Goal: Use online tool/utility: Utilize a website feature to perform a specific function

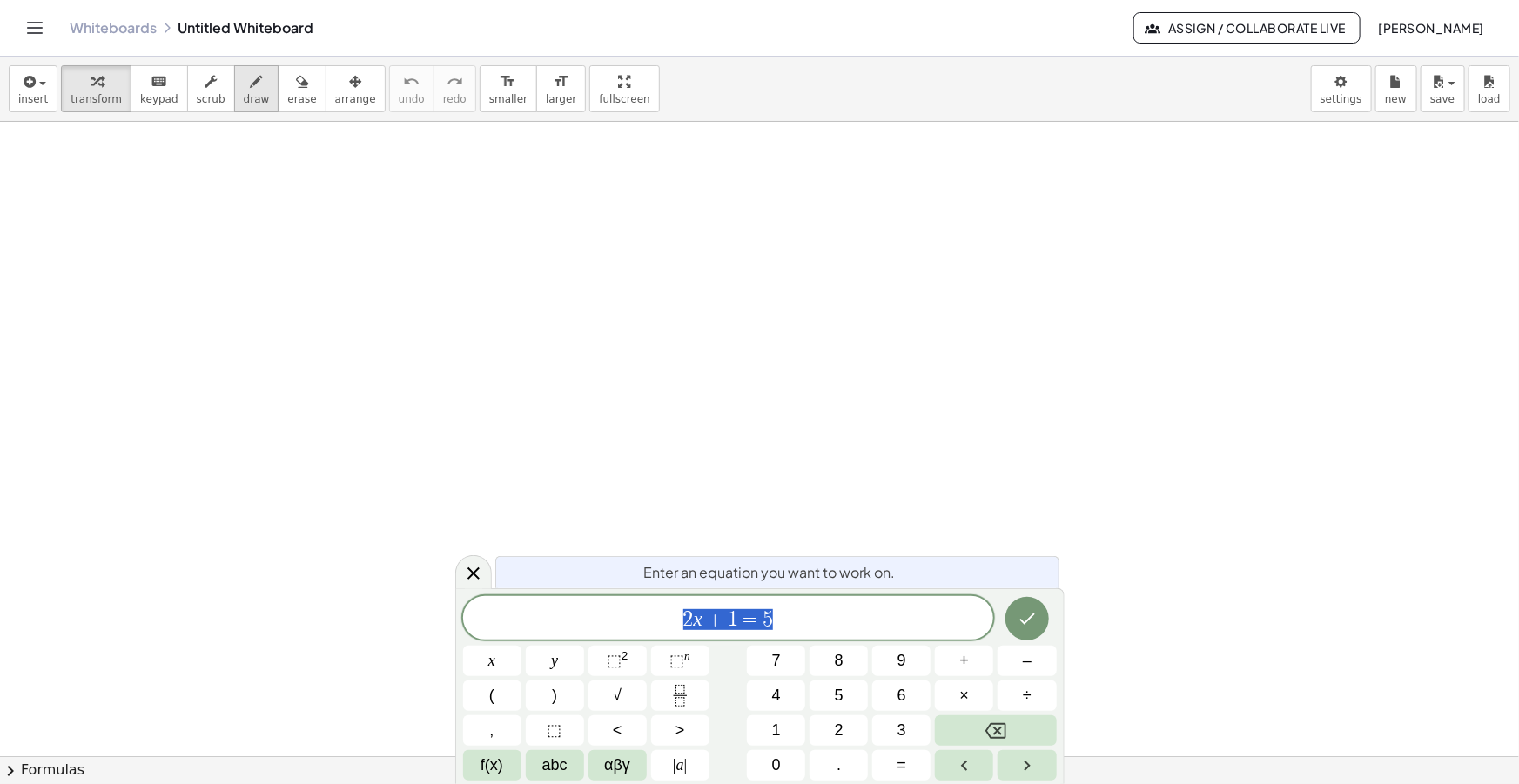
click at [235, 96] on button "draw" at bounding box center [257, 88] width 45 height 47
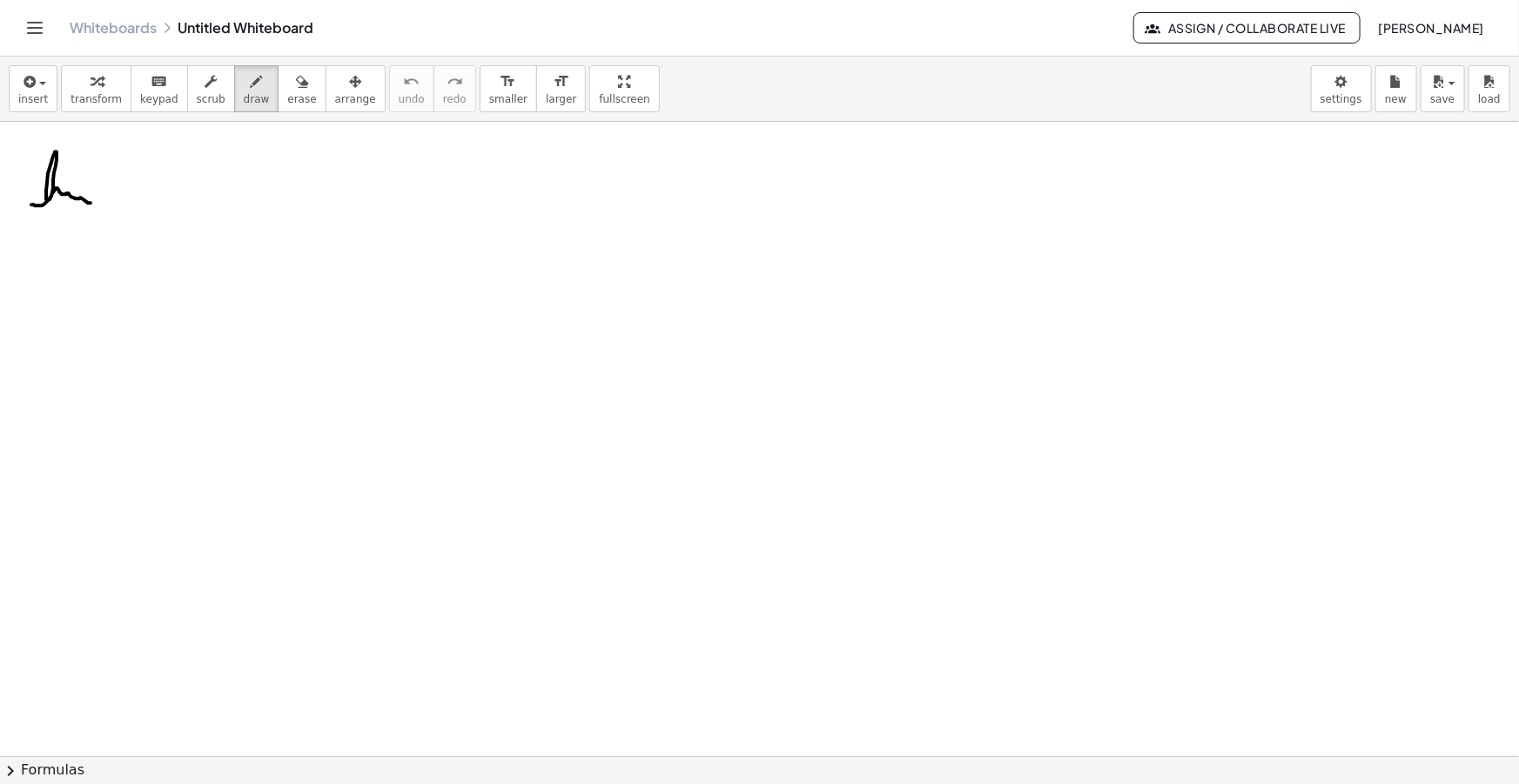
drag, startPoint x: 31, startPoint y: 204, endPoint x: 91, endPoint y: 202, distance: 60.0
drag, startPoint x: 21, startPoint y: 230, endPoint x: 35, endPoint y: 214, distance: 21.3
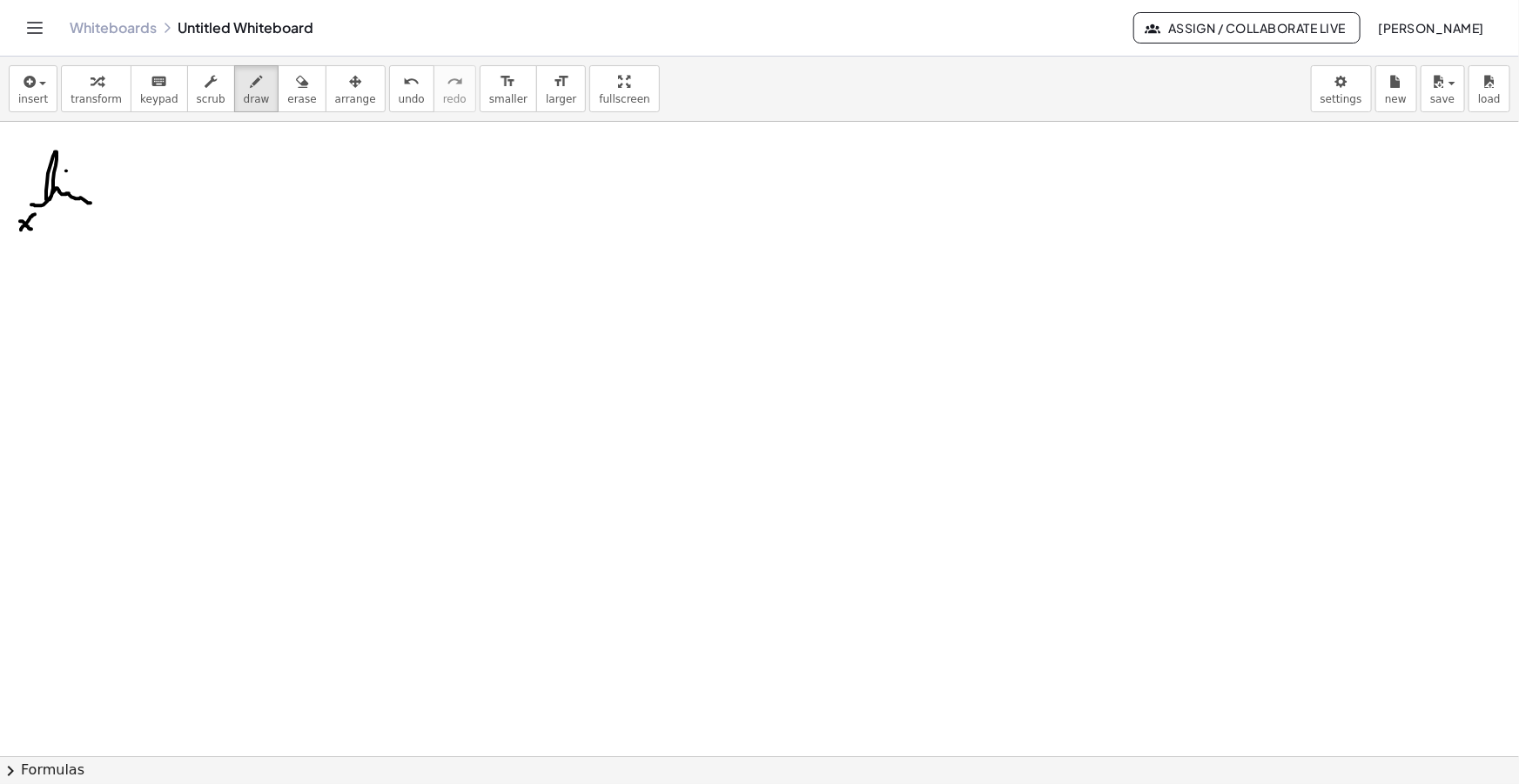
drag, startPoint x: 45, startPoint y: 225, endPoint x: 56, endPoint y: 236, distance: 15.6
drag, startPoint x: 66, startPoint y: 217, endPoint x: 71, endPoint y: 231, distance: 14.9
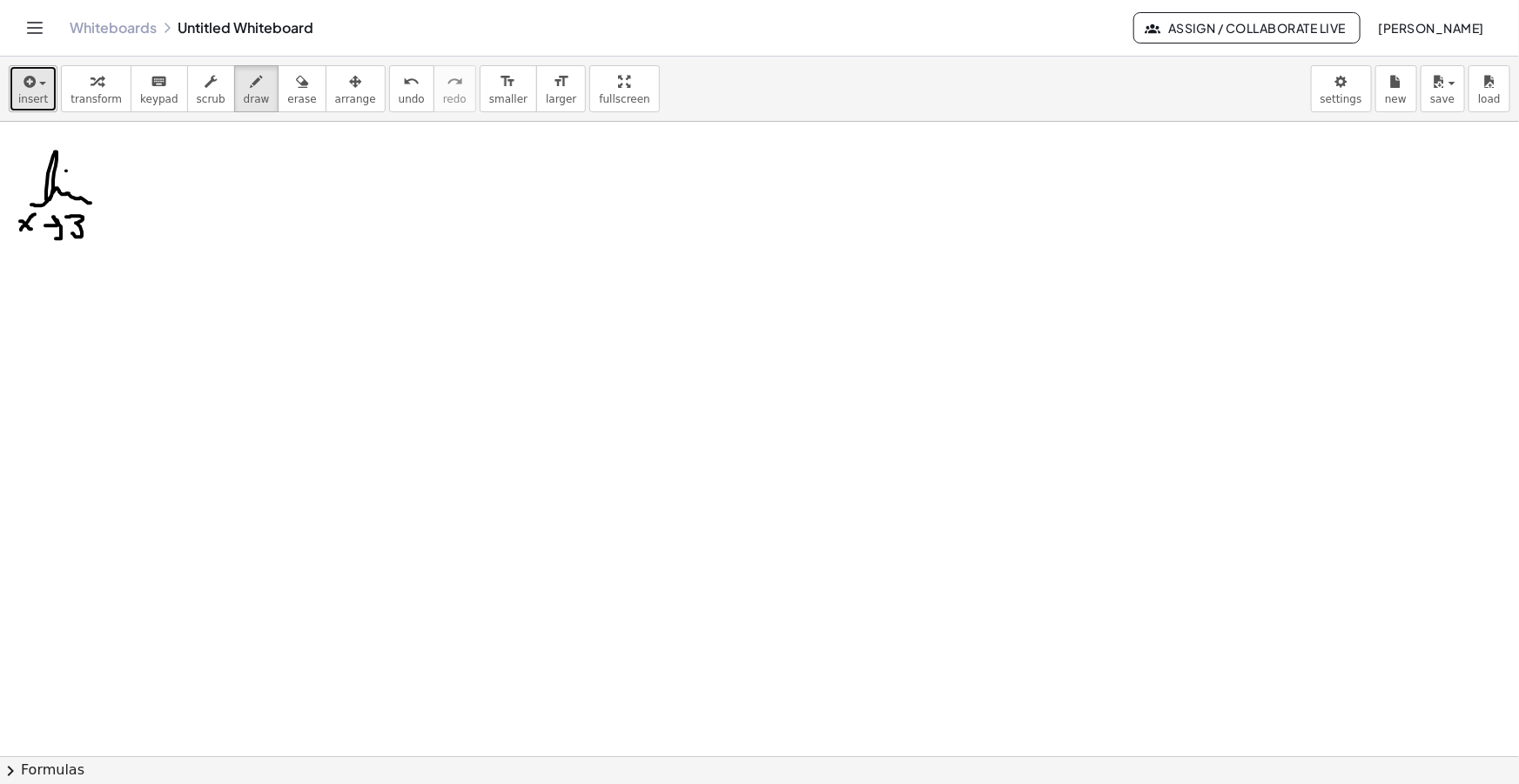
click at [22, 71] on icon "button" at bounding box center [27, 82] width 16 height 21
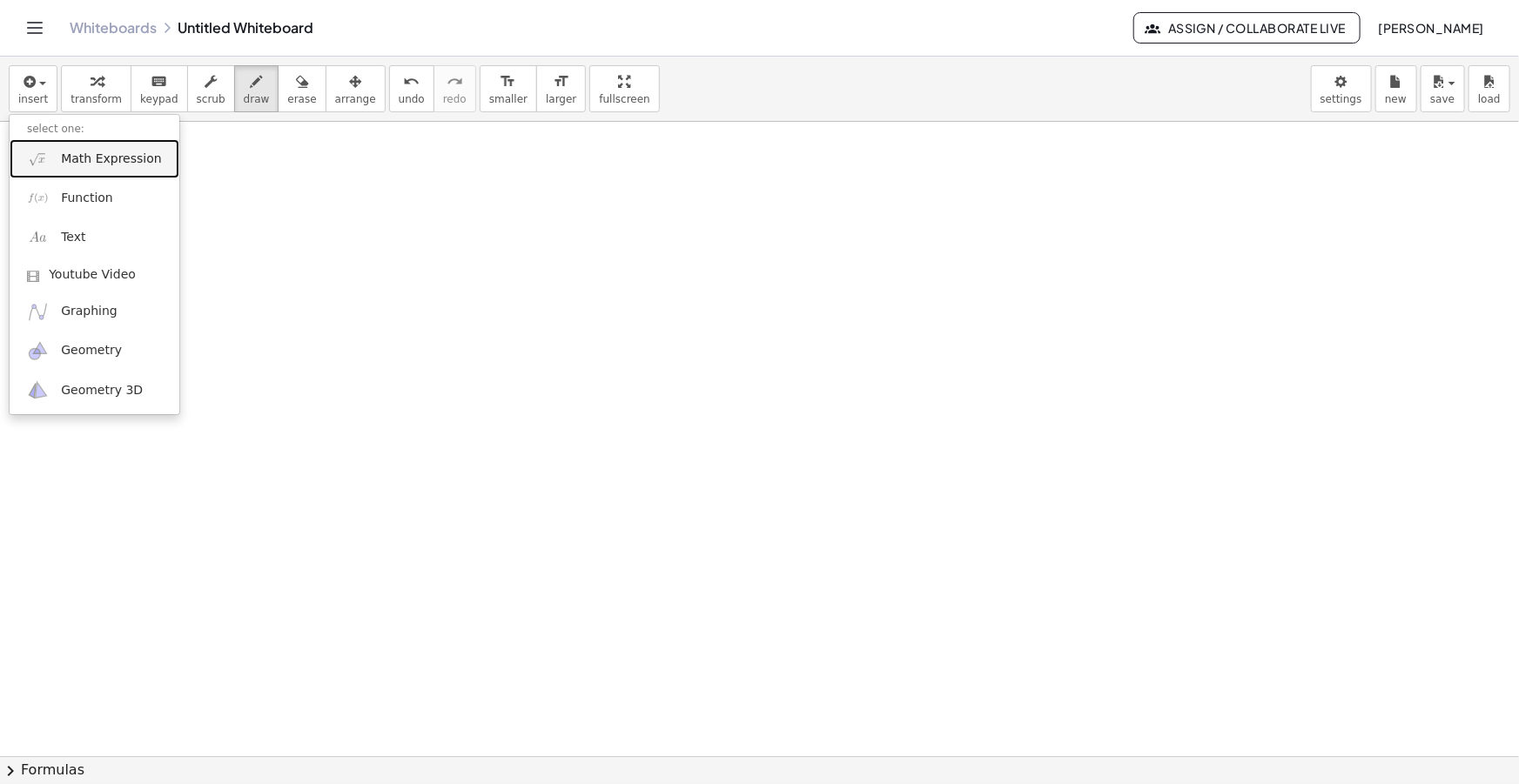
click at [61, 158] on span "Math Expression" at bounding box center [111, 158] width 100 height 17
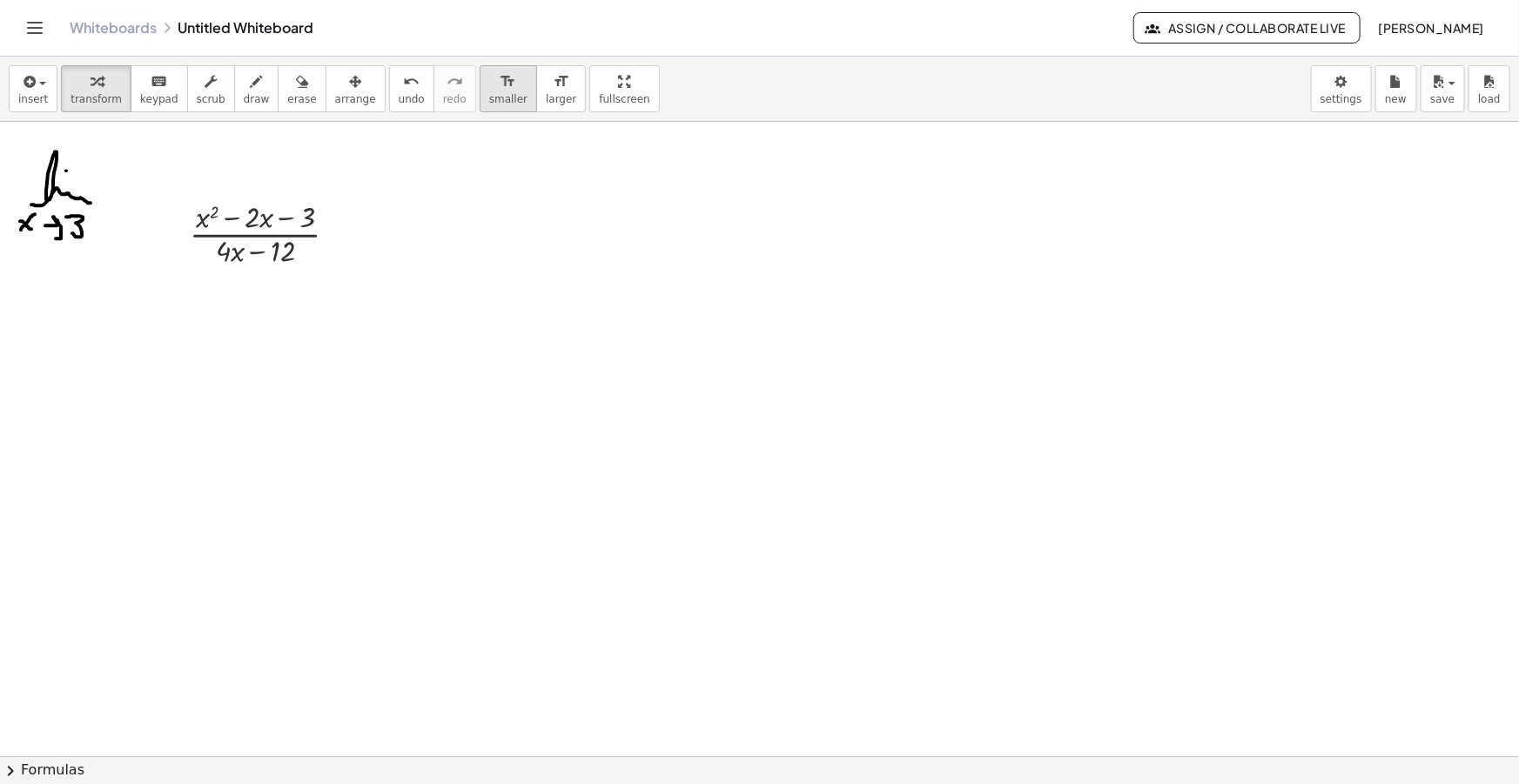
click at [489, 93] on span "smaller" at bounding box center [508, 99] width 38 height 12
click at [349, 82] on icon "button" at bounding box center [355, 82] width 12 height 21
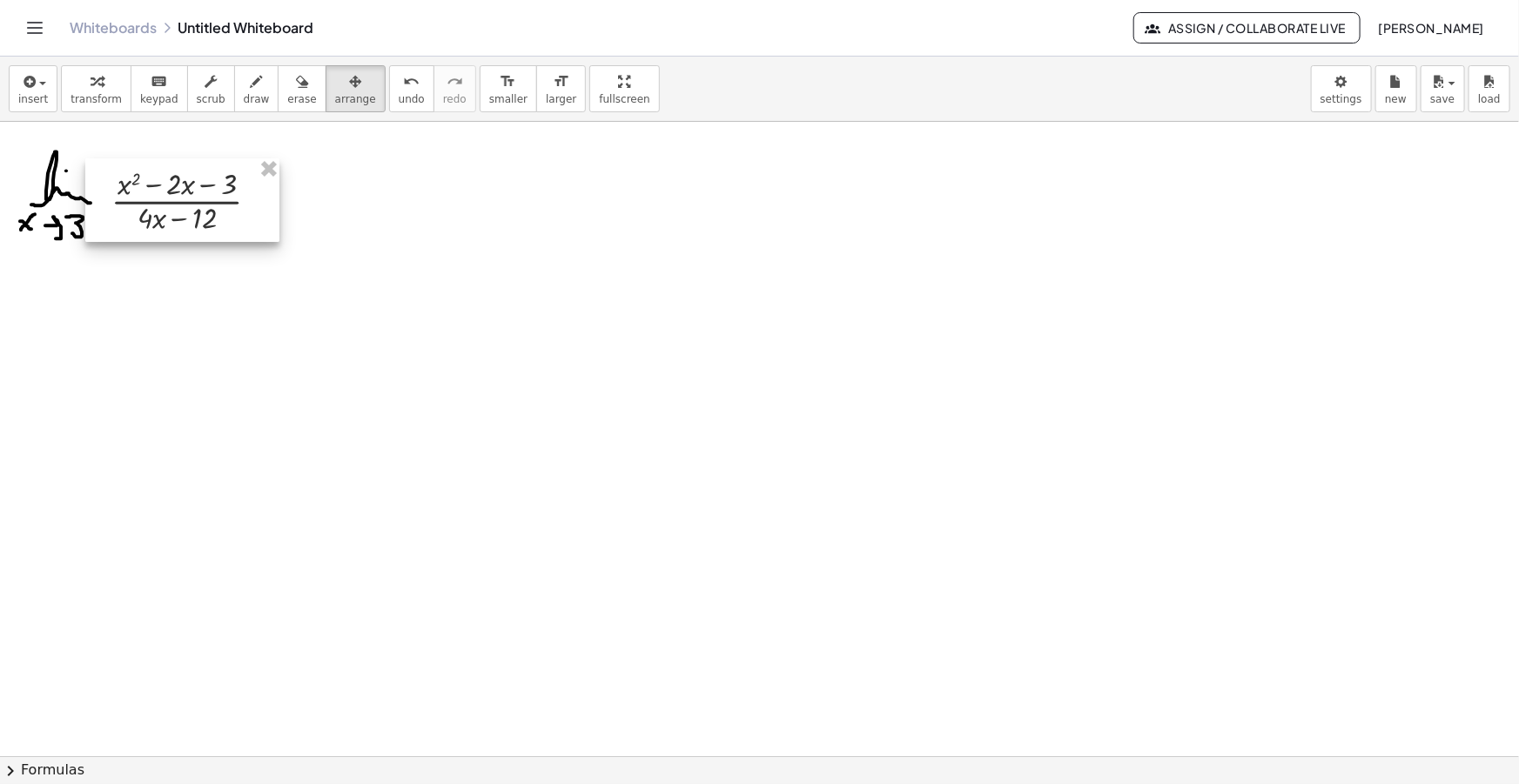
drag, startPoint x: 249, startPoint y: 242, endPoint x: 171, endPoint y: 204, distance: 86.8
click at [171, 204] on div at bounding box center [182, 200] width 194 height 83
drag, startPoint x: 226, startPoint y: 81, endPoint x: 282, endPoint y: 131, distance: 75.1
click at [244, 81] on div "button" at bounding box center [257, 81] width 27 height 21
drag, startPoint x: 272, startPoint y: 193, endPoint x: 286, endPoint y: 193, distance: 14.0
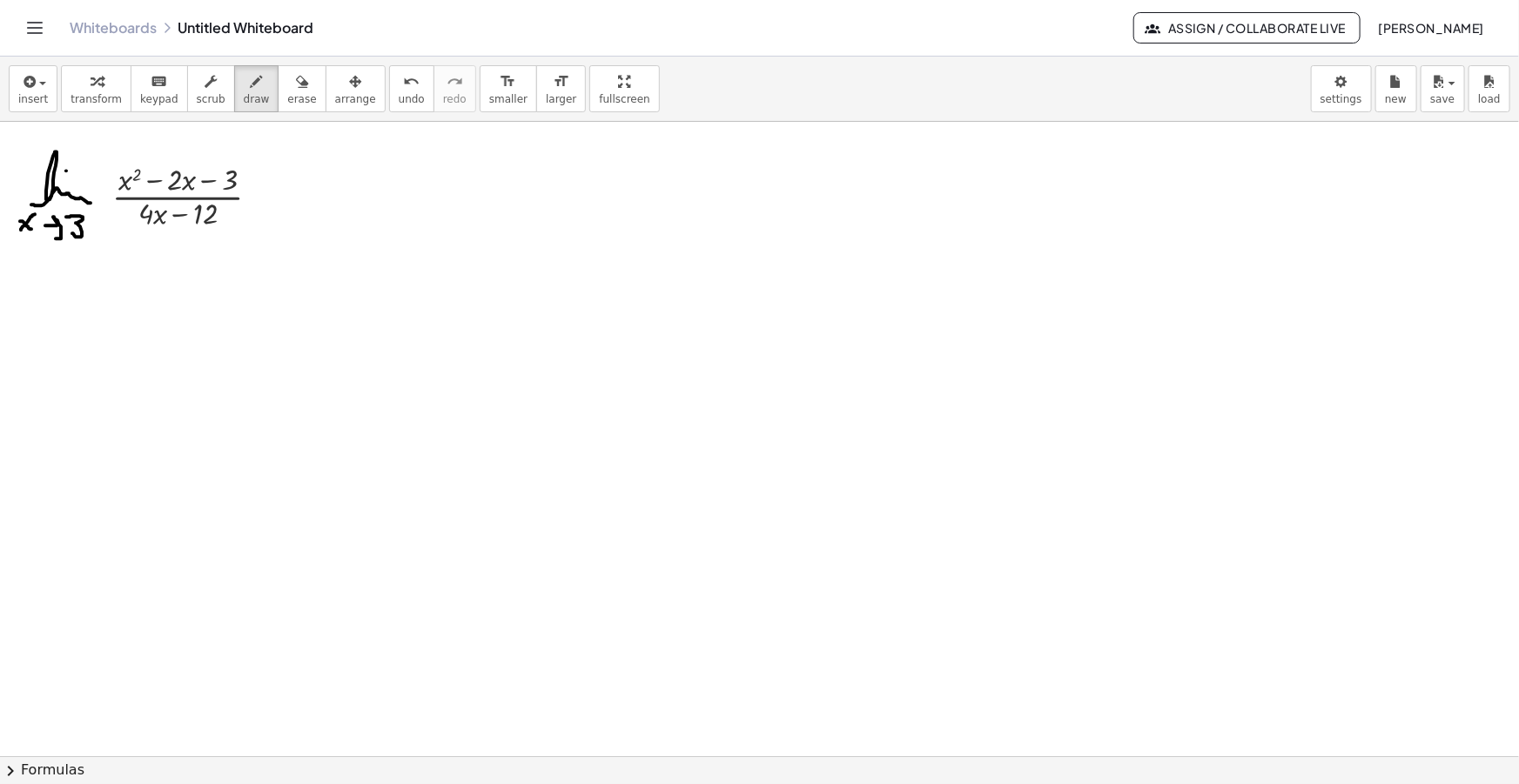
drag, startPoint x: 273, startPoint y: 202, endPoint x: 286, endPoint y: 202, distance: 13.0
drag, startPoint x: 303, startPoint y: 205, endPoint x: 342, endPoint y: 196, distance: 40.0
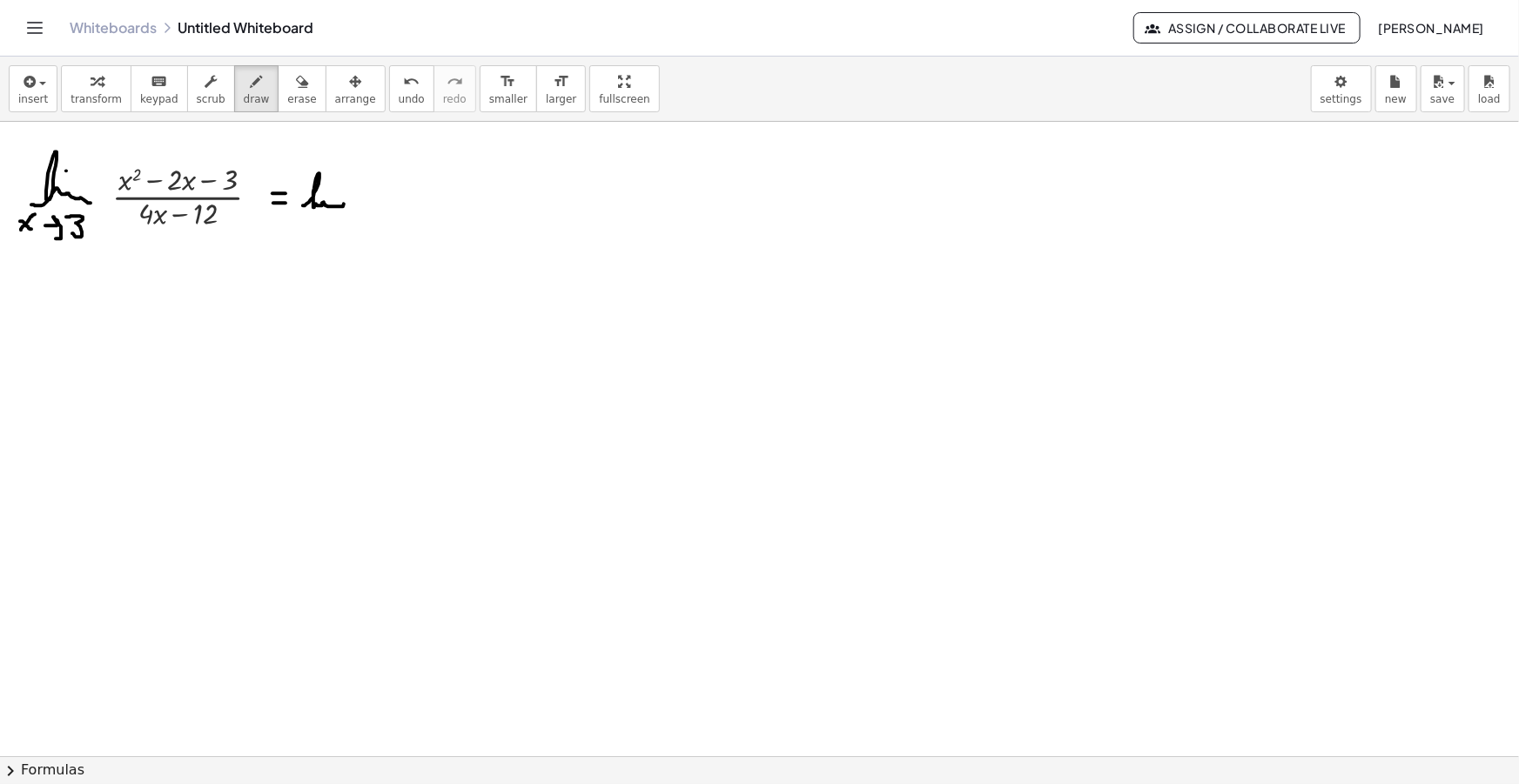
drag, startPoint x: 301, startPoint y: 220, endPoint x: 307, endPoint y: 231, distance: 12.5
drag, startPoint x: 302, startPoint y: 231, endPoint x: 311, endPoint y: 221, distance: 13.5
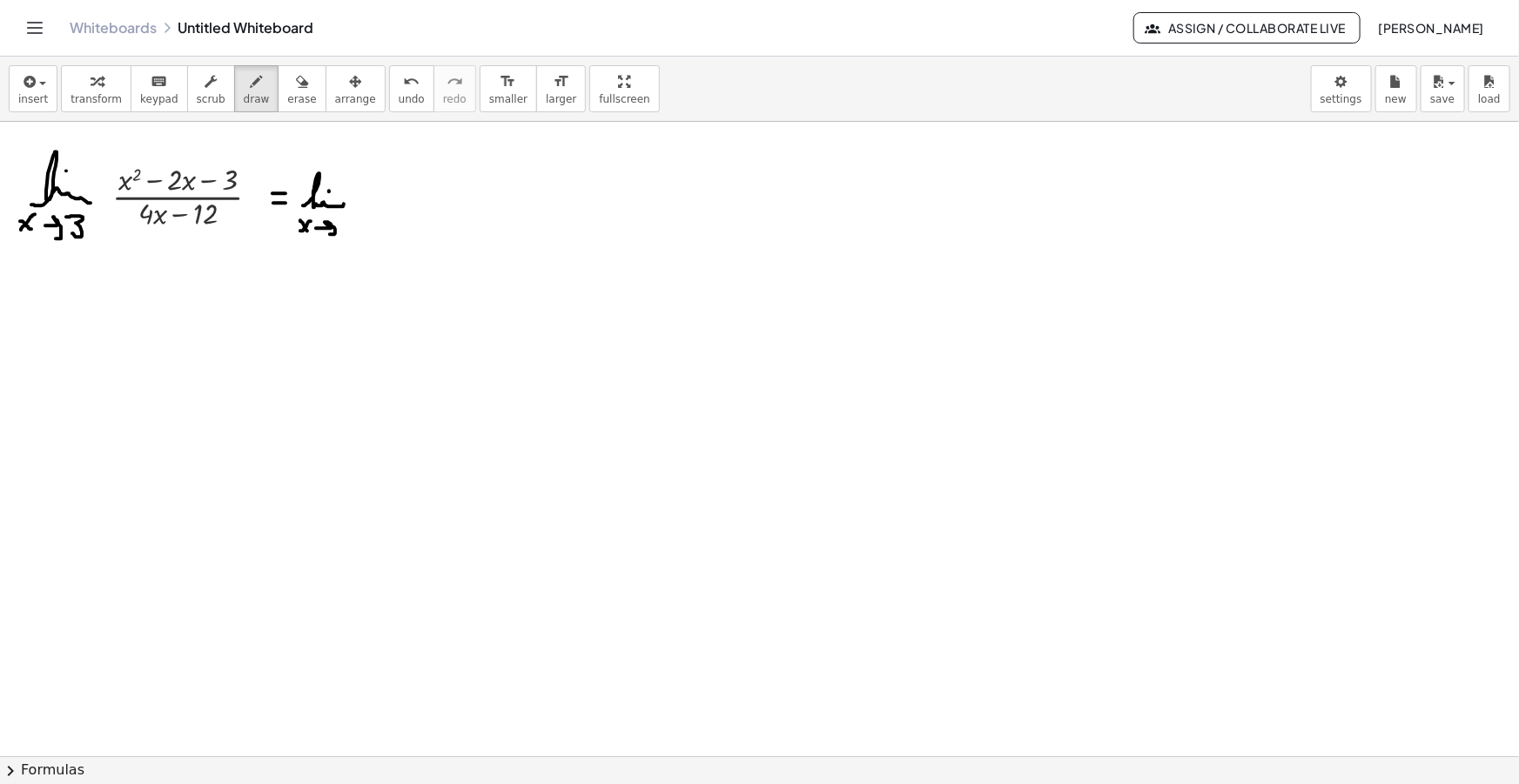
drag, startPoint x: 316, startPoint y: 228, endPoint x: 329, endPoint y: 234, distance: 14.3
drag, startPoint x: 341, startPoint y: 218, endPoint x: 340, endPoint y: 239, distance: 21.0
click at [660, 66] on div "insert select one: Math Expression Function Text Youtube Video Graphing Geometr…" at bounding box center [760, 89] width 1519 height 65
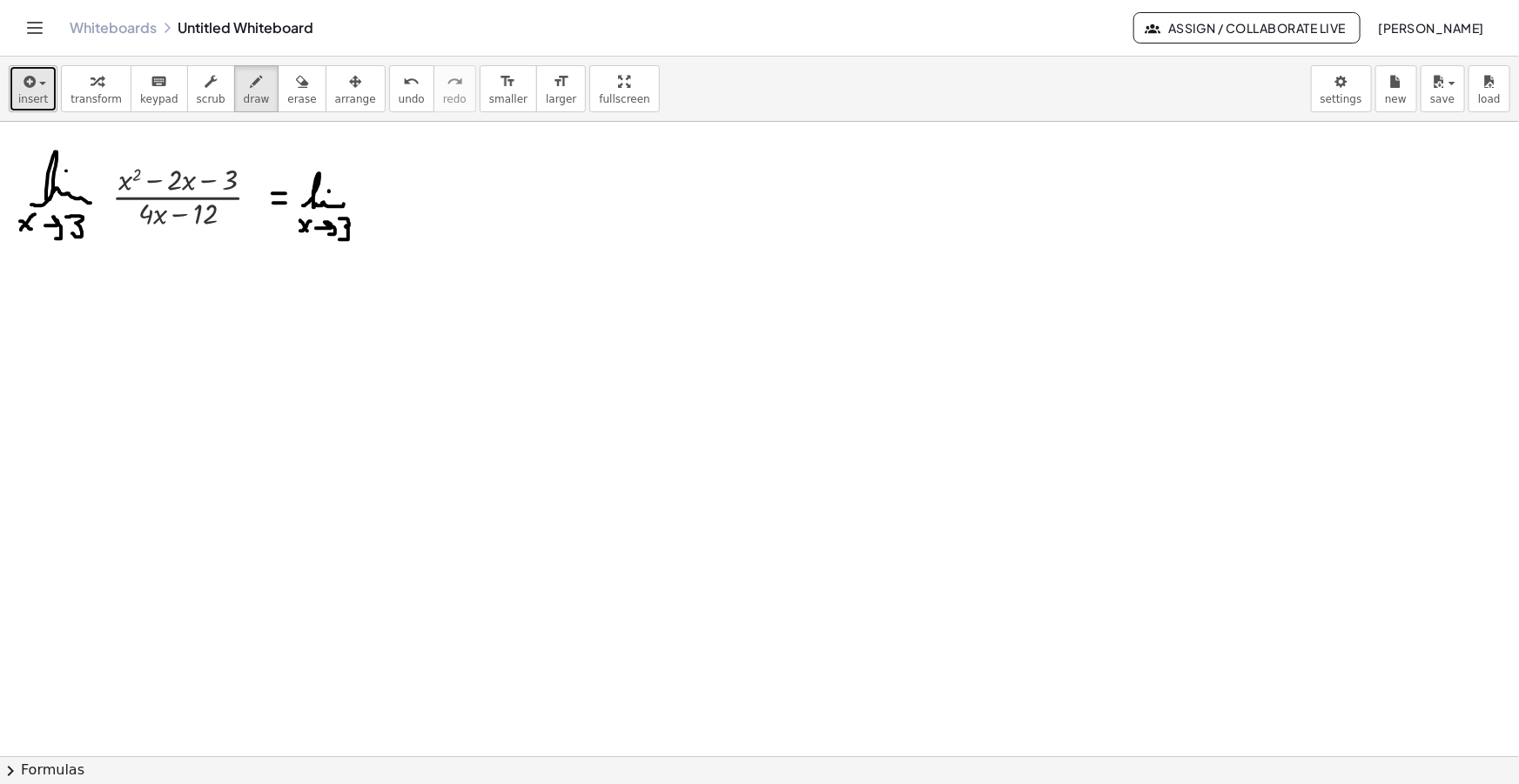
click at [39, 91] on button "insert" at bounding box center [33, 88] width 49 height 47
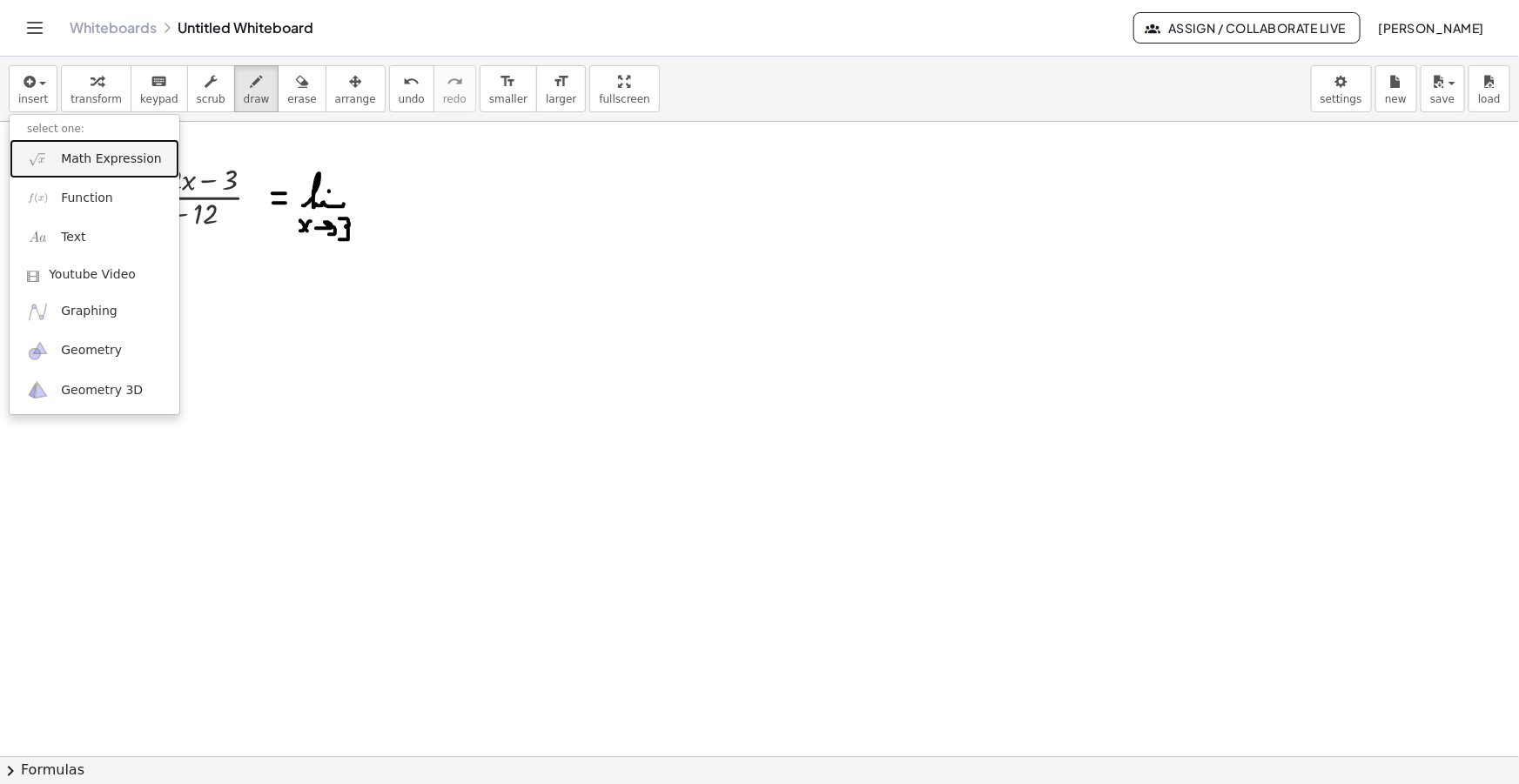
click at [86, 162] on span "Math Expression" at bounding box center [111, 158] width 100 height 17
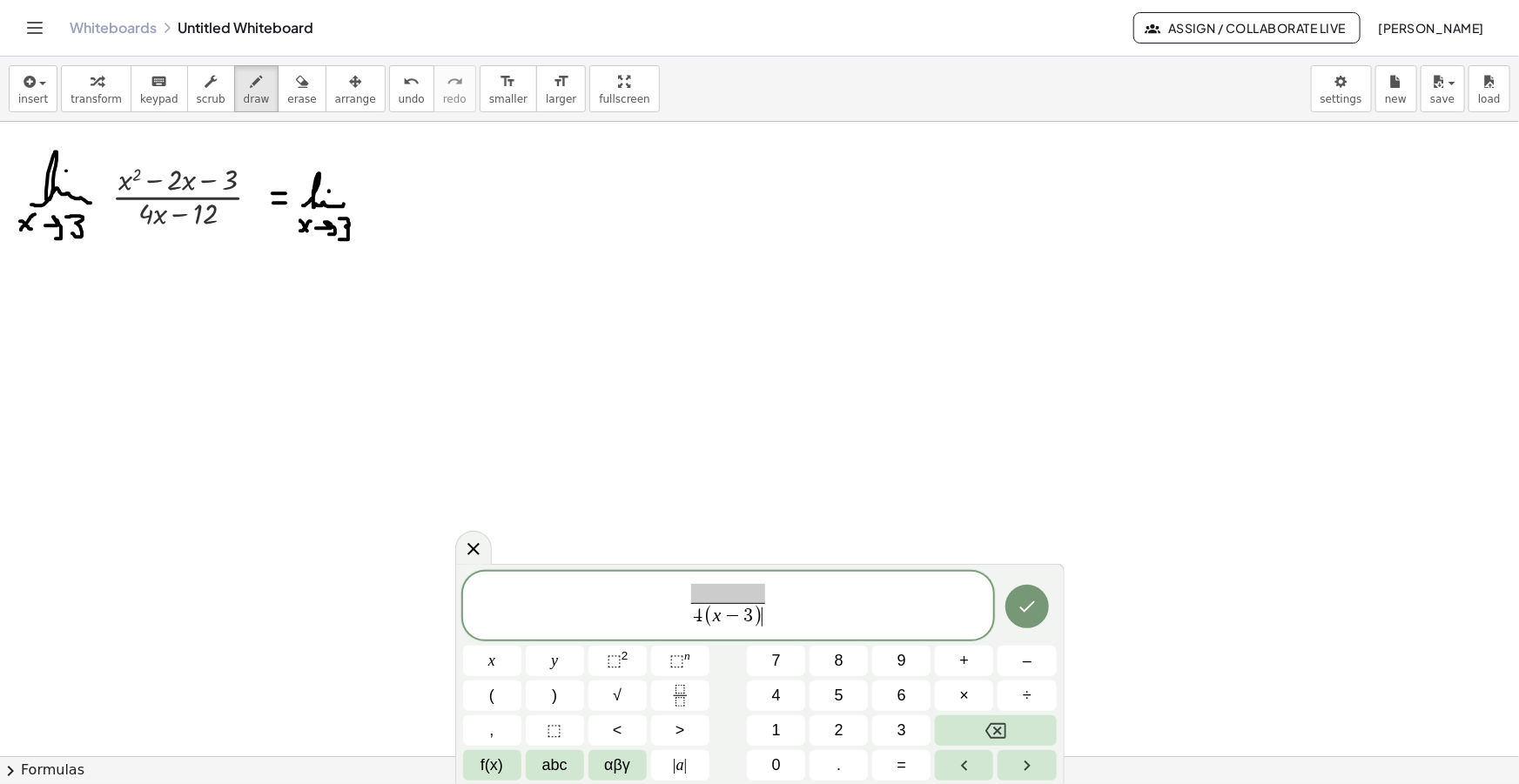
click at [737, 603] on span "4 ( x − 3 ) ​" at bounding box center [727, 615] width 73 height 27
click at [726, 591] on span at bounding box center [727, 593] width 73 height 19
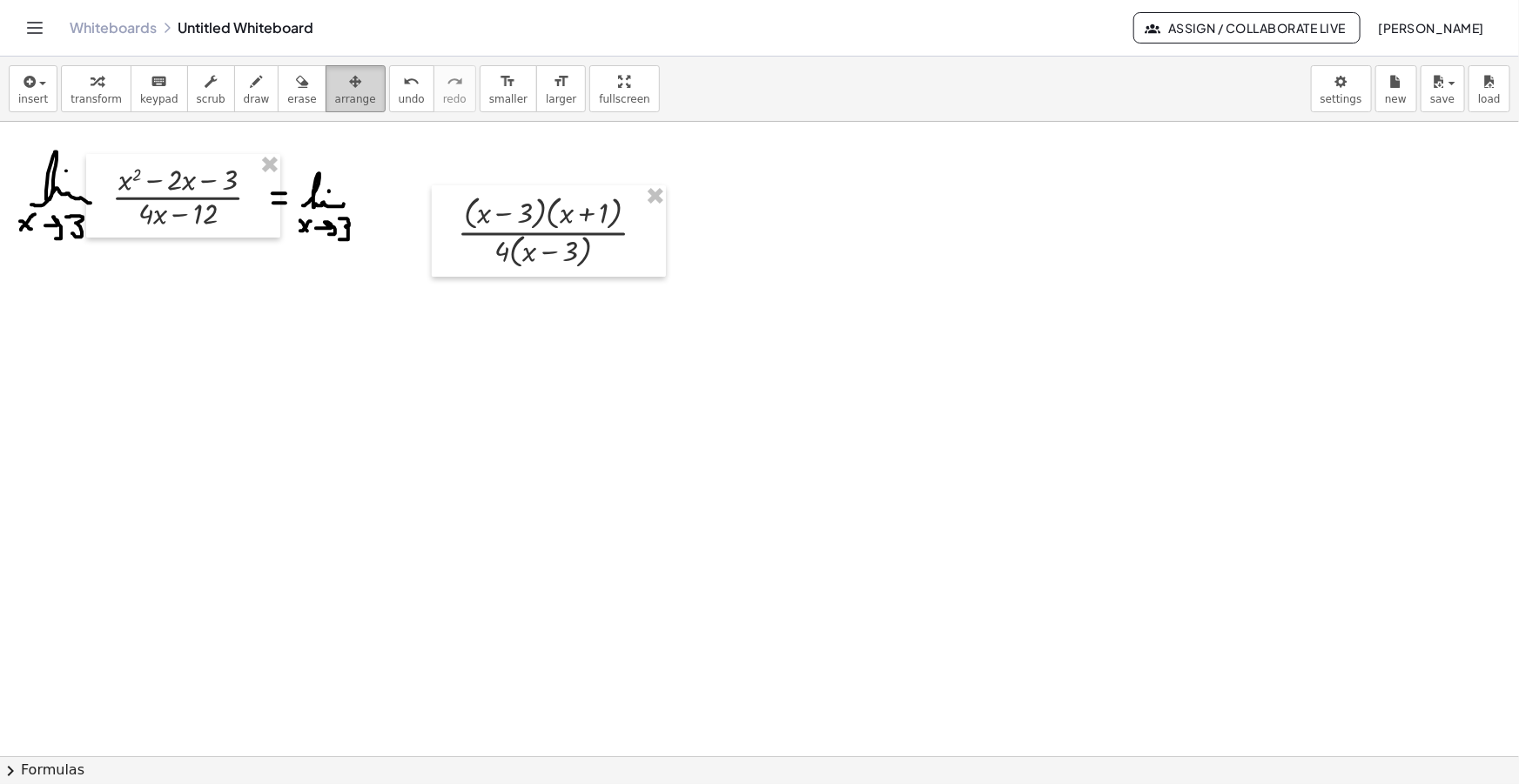
click at [335, 94] on span "arrange" at bounding box center [355, 99] width 41 height 12
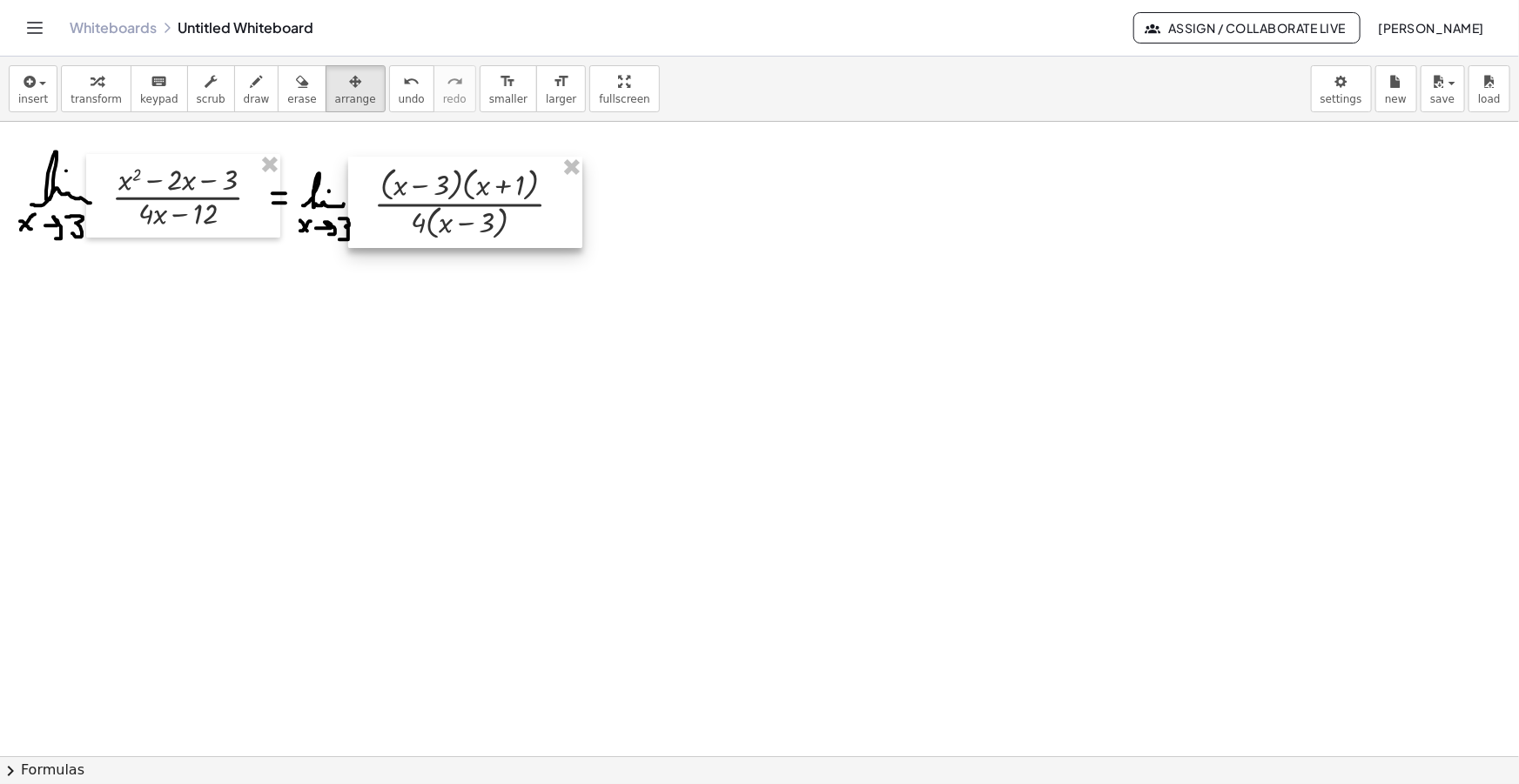
drag, startPoint x: 543, startPoint y: 245, endPoint x: 459, endPoint y: 217, distance: 88.5
click at [459, 216] on div at bounding box center [465, 202] width 235 height 92
click at [251, 75] on icon "button" at bounding box center [257, 82] width 12 height 21
drag, startPoint x: 565, startPoint y: 209, endPoint x: 581, endPoint y: 209, distance: 16.0
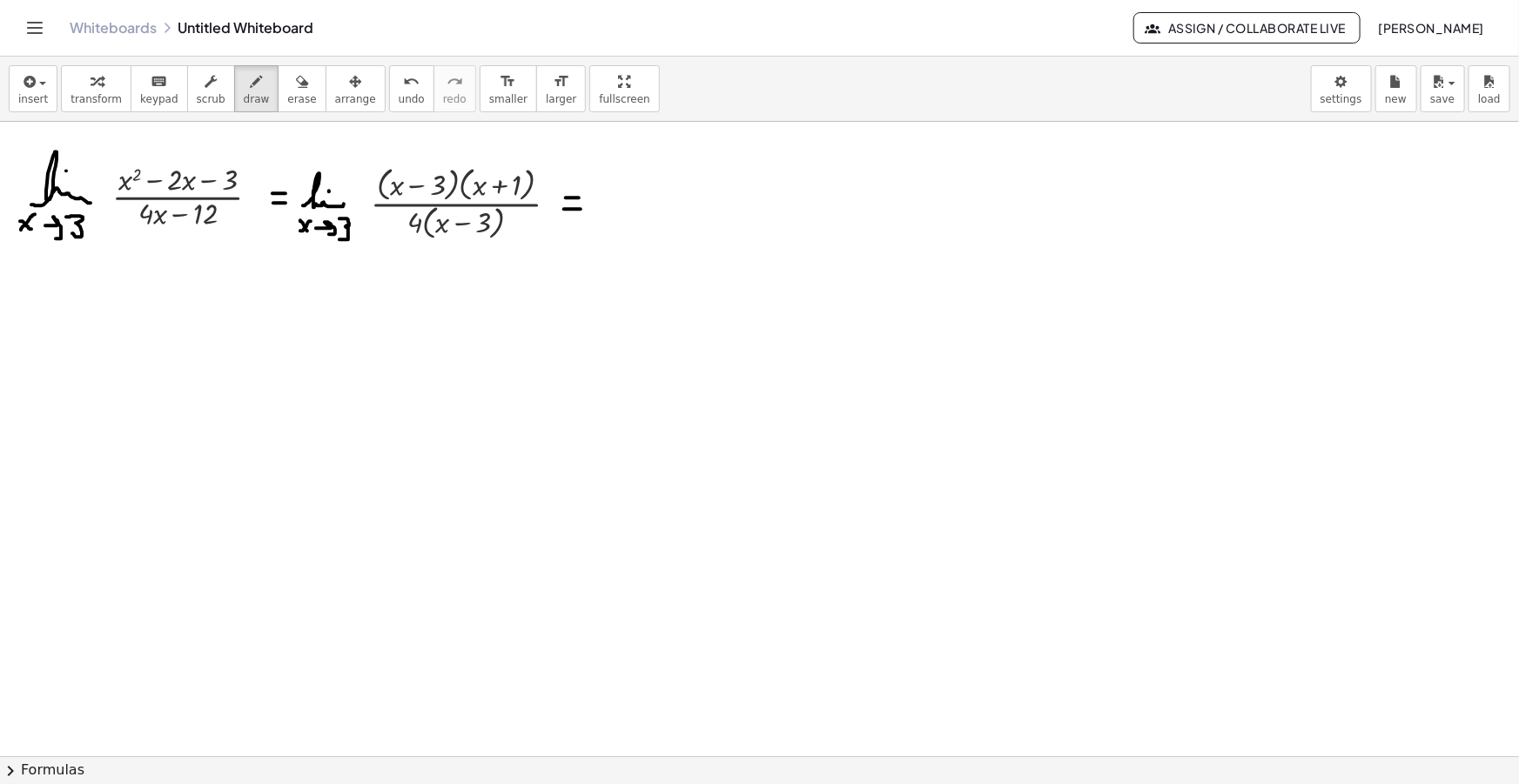
drag, startPoint x: 421, startPoint y: 180, endPoint x: 434, endPoint y: 189, distance: 15.8
drag, startPoint x: 454, startPoint y: 223, endPoint x: 497, endPoint y: 244, distance: 47.9
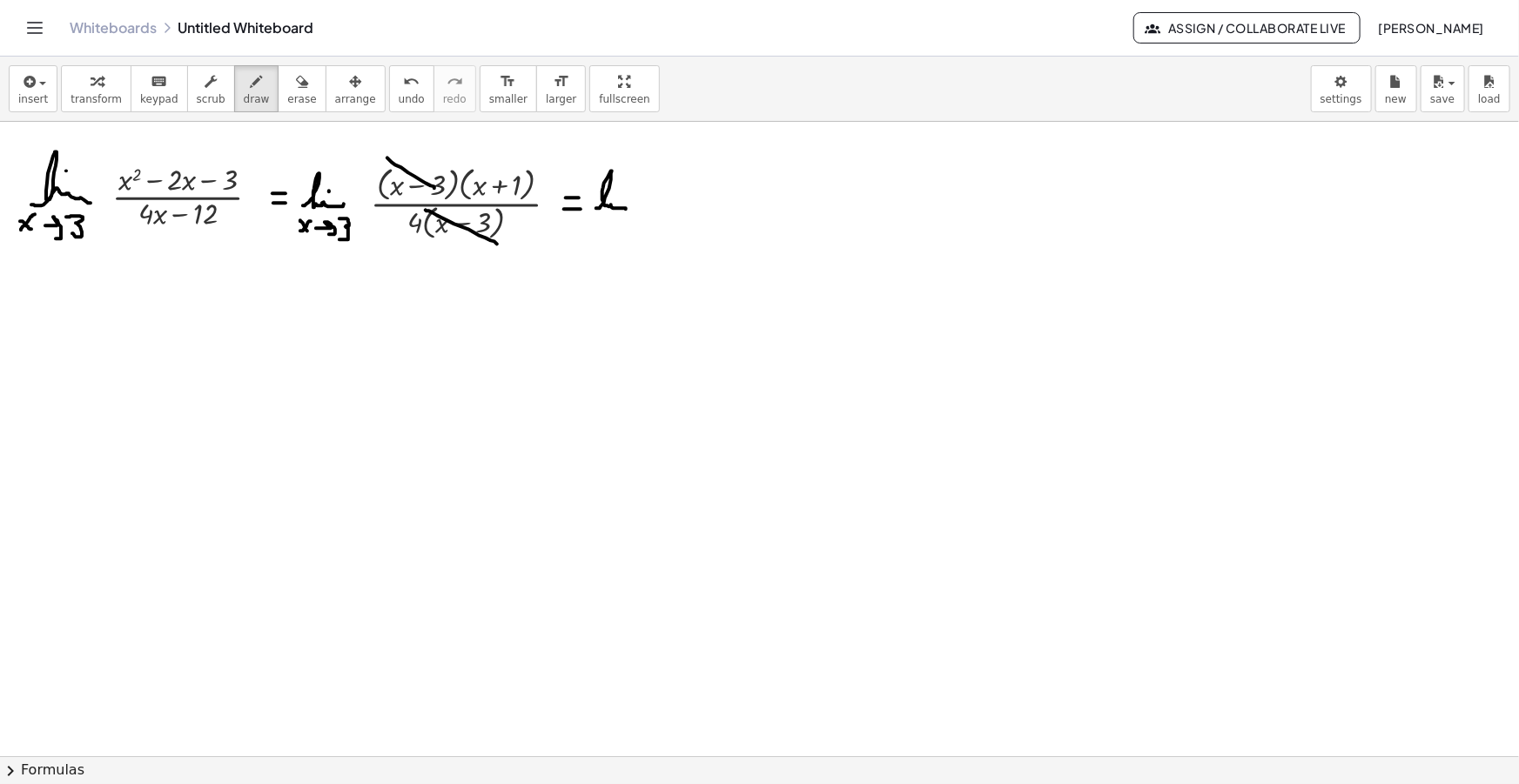
drag, startPoint x: 600, startPoint y: 208, endPoint x: 635, endPoint y: 209, distance: 35.0
drag, startPoint x: 594, startPoint y: 232, endPoint x: 603, endPoint y: 221, distance: 14.2
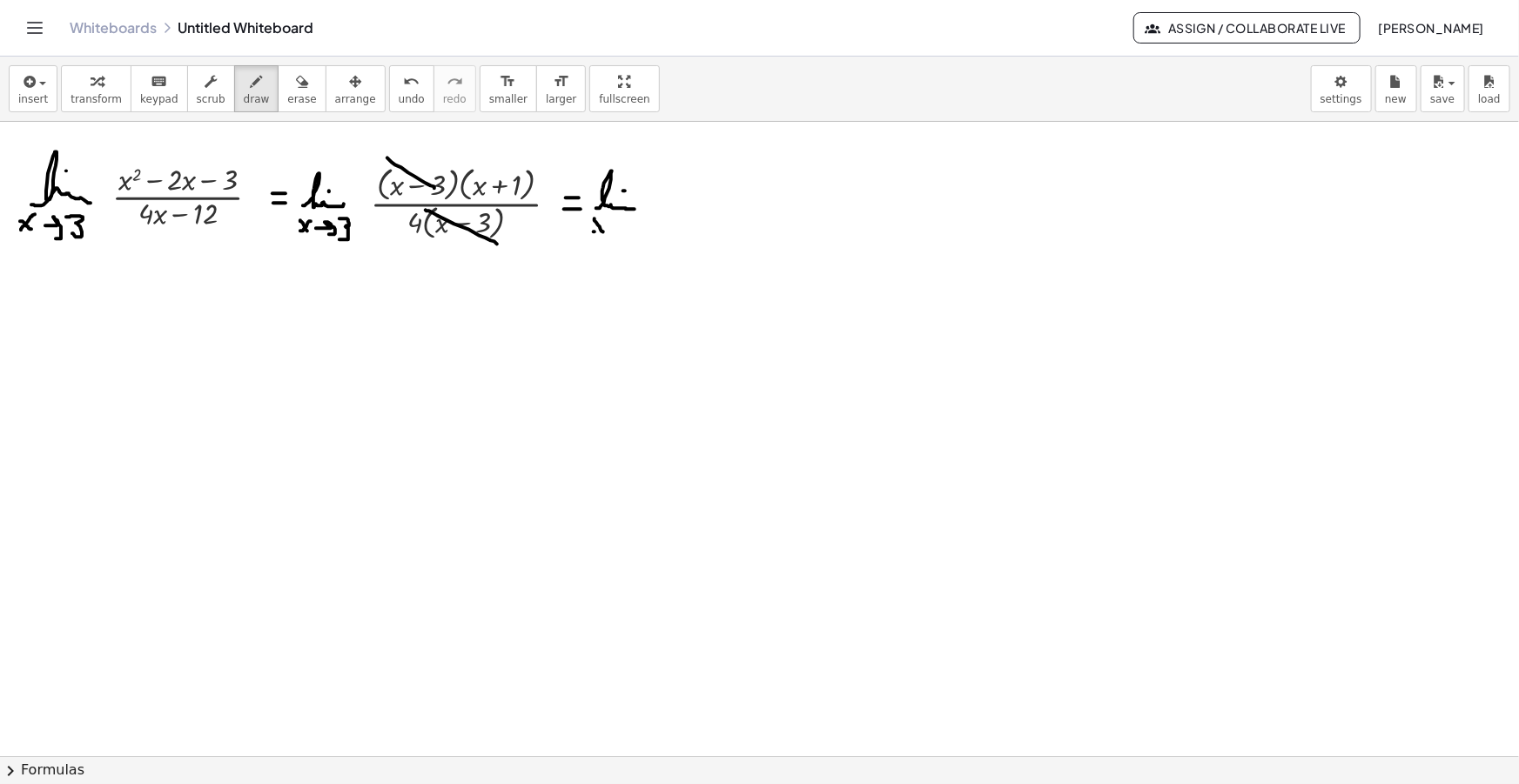
drag, startPoint x: 625, startPoint y: 220, endPoint x: 624, endPoint y: 235, distance: 15.0
drag, startPoint x: 618, startPoint y: 226, endPoint x: 609, endPoint y: 220, distance: 10.8
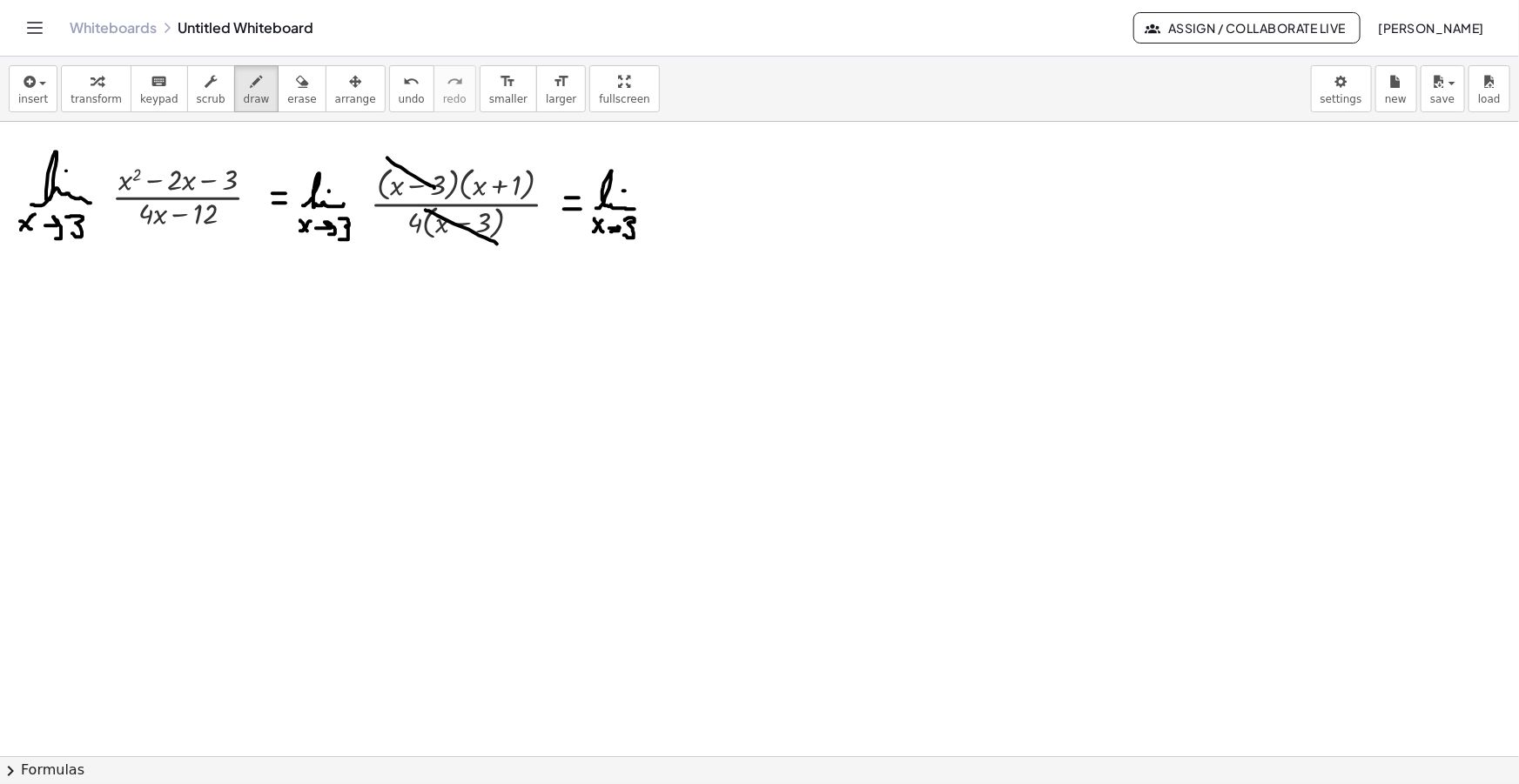
click at [39, 82] on span "button" at bounding box center [43, 83] width 7 height 4
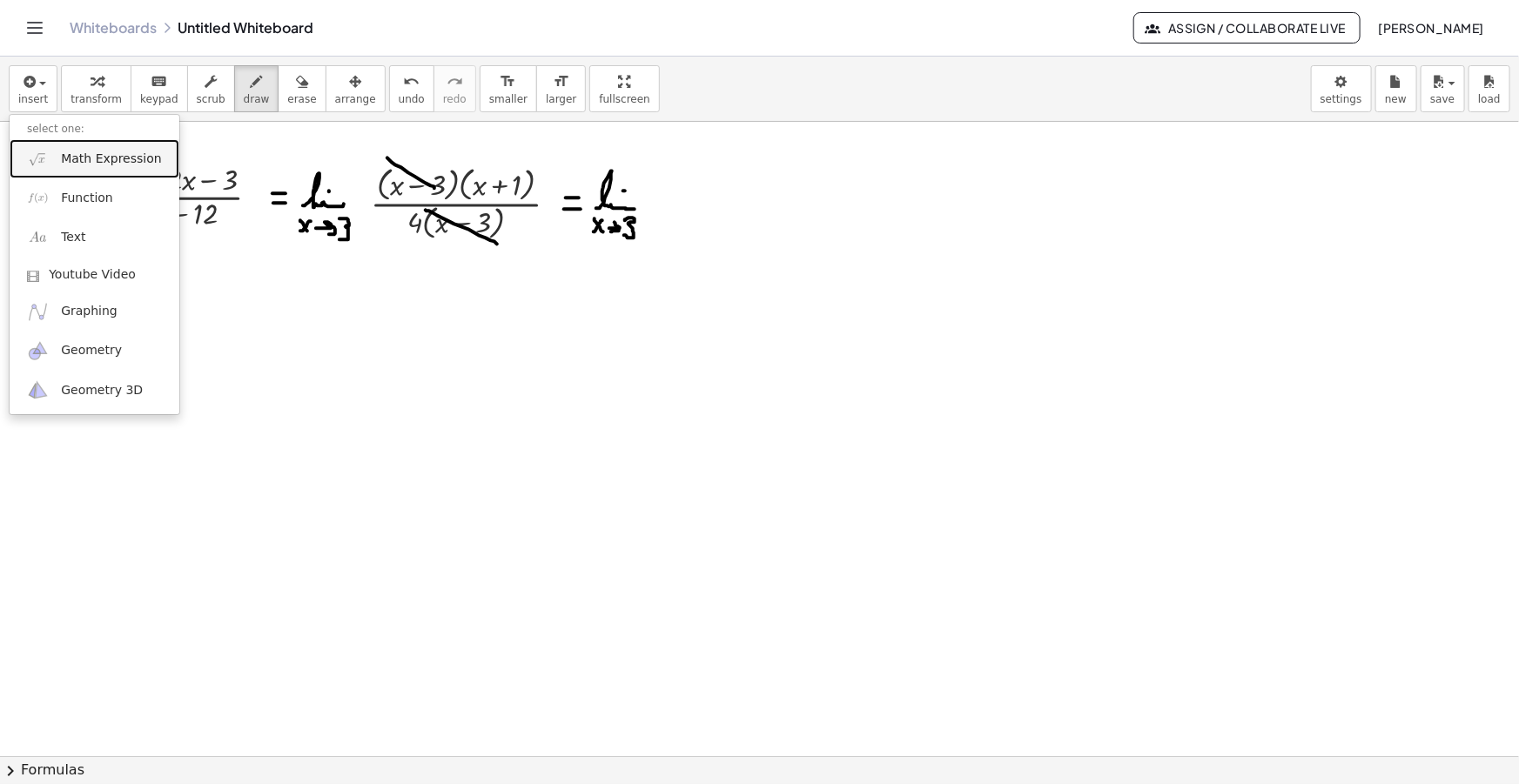
click at [74, 159] on span "Math Expression" at bounding box center [111, 158] width 100 height 17
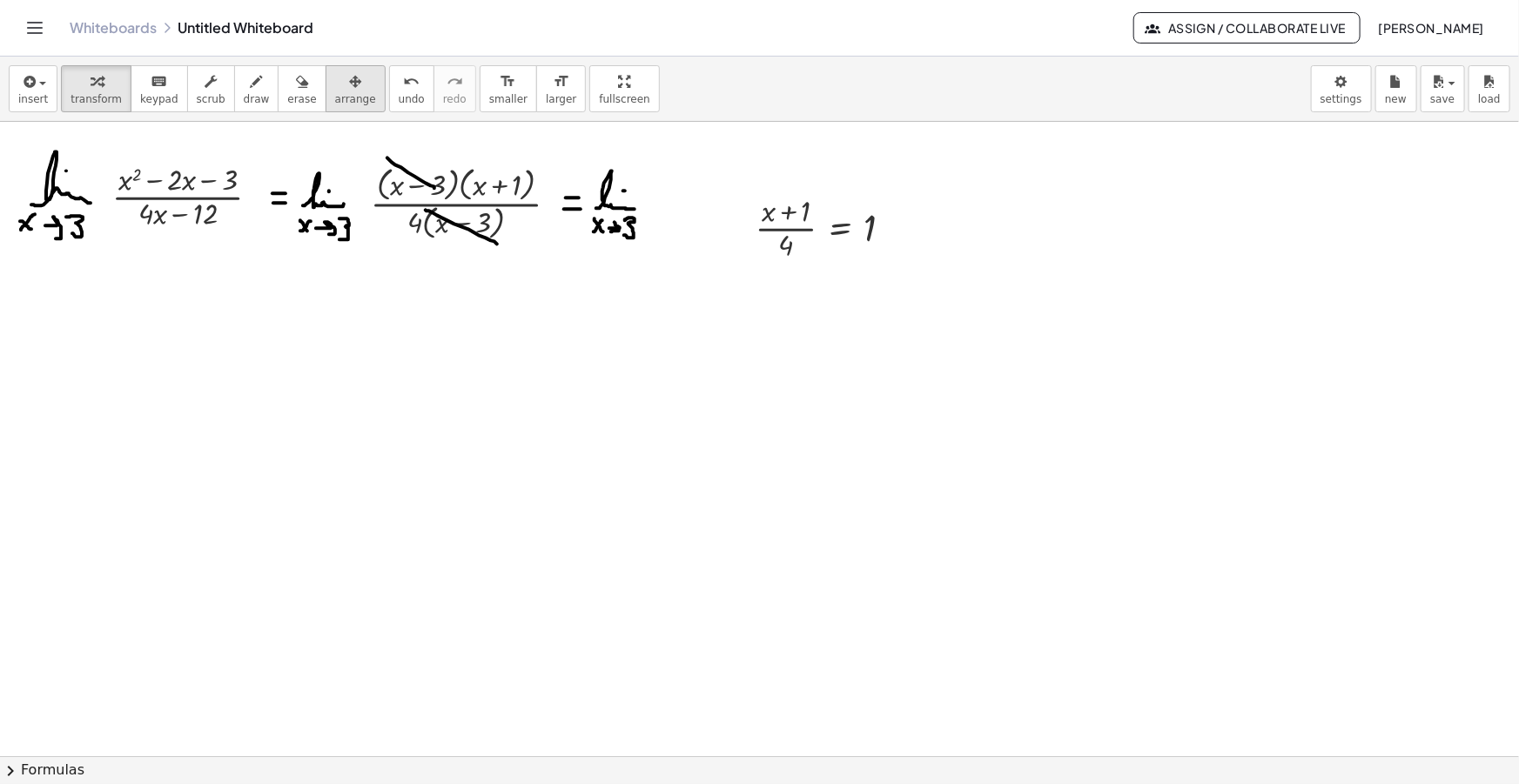
click at [335, 89] on div "button" at bounding box center [355, 81] width 41 height 21
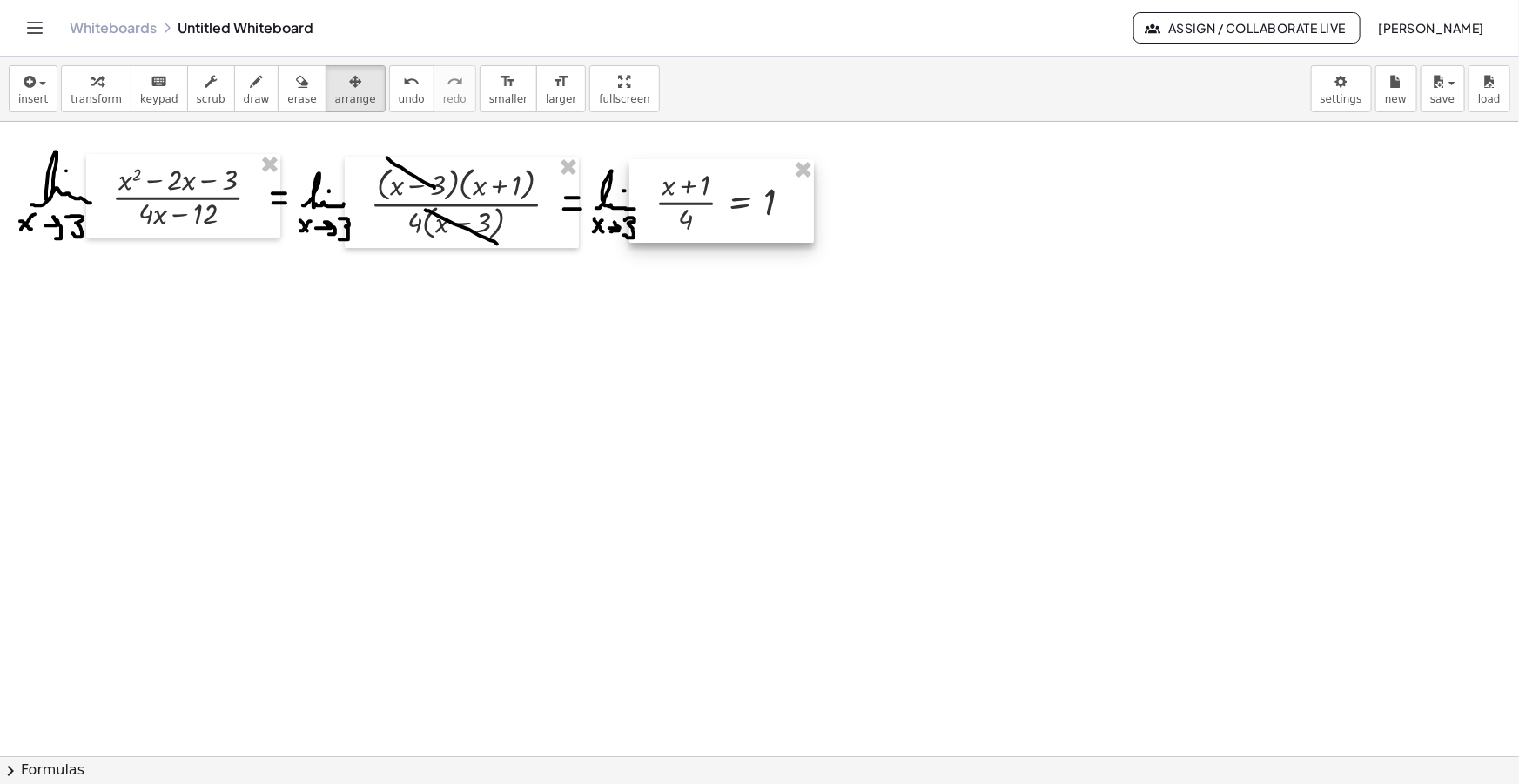
drag, startPoint x: 761, startPoint y: 231, endPoint x: 726, endPoint y: 223, distance: 35.9
click at [726, 223] on div at bounding box center [721, 201] width 184 height 83
click at [244, 95] on span "draw" at bounding box center [257, 99] width 27 height 12
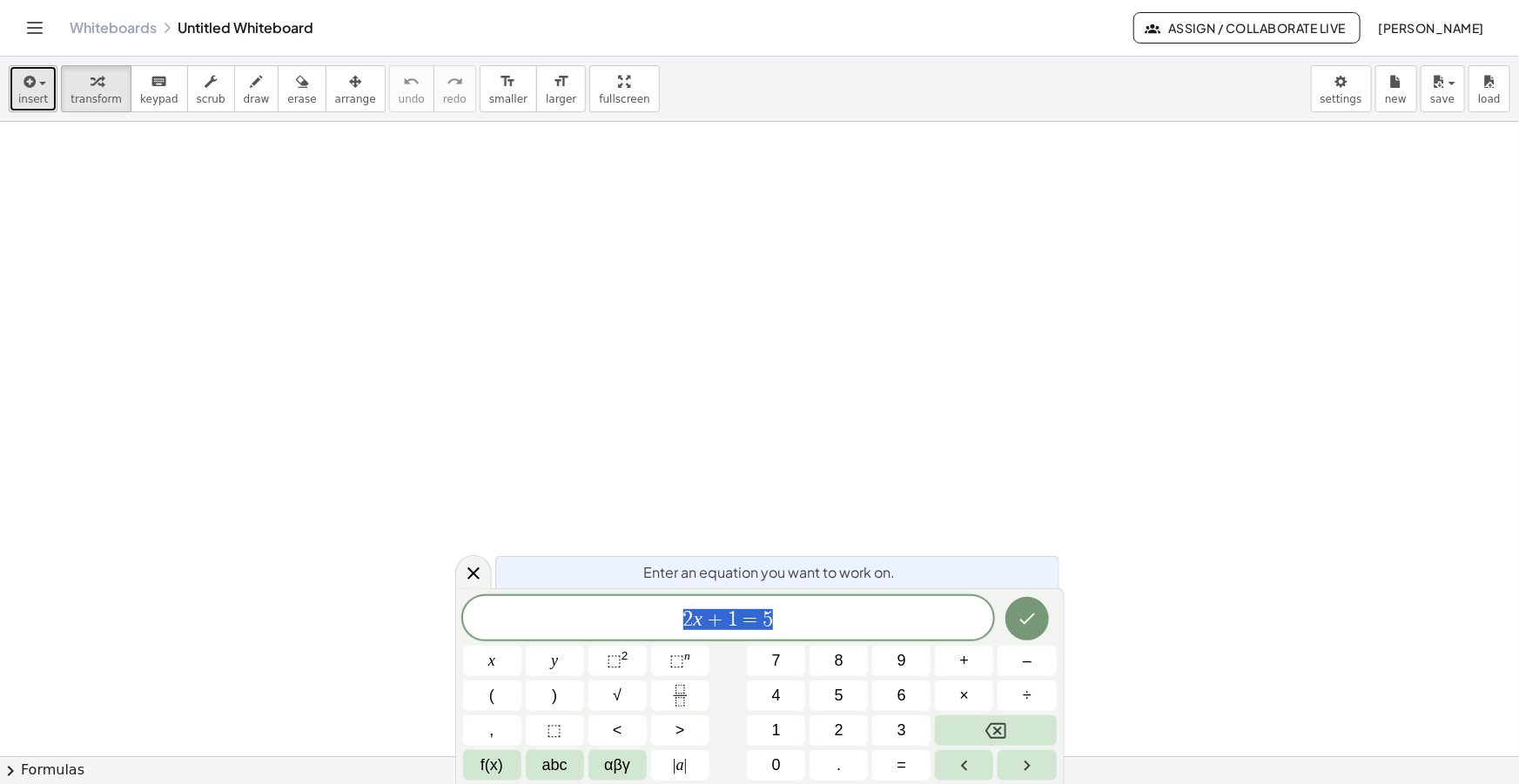
click at [41, 93] on span "insert" at bounding box center [33, 99] width 29 height 12
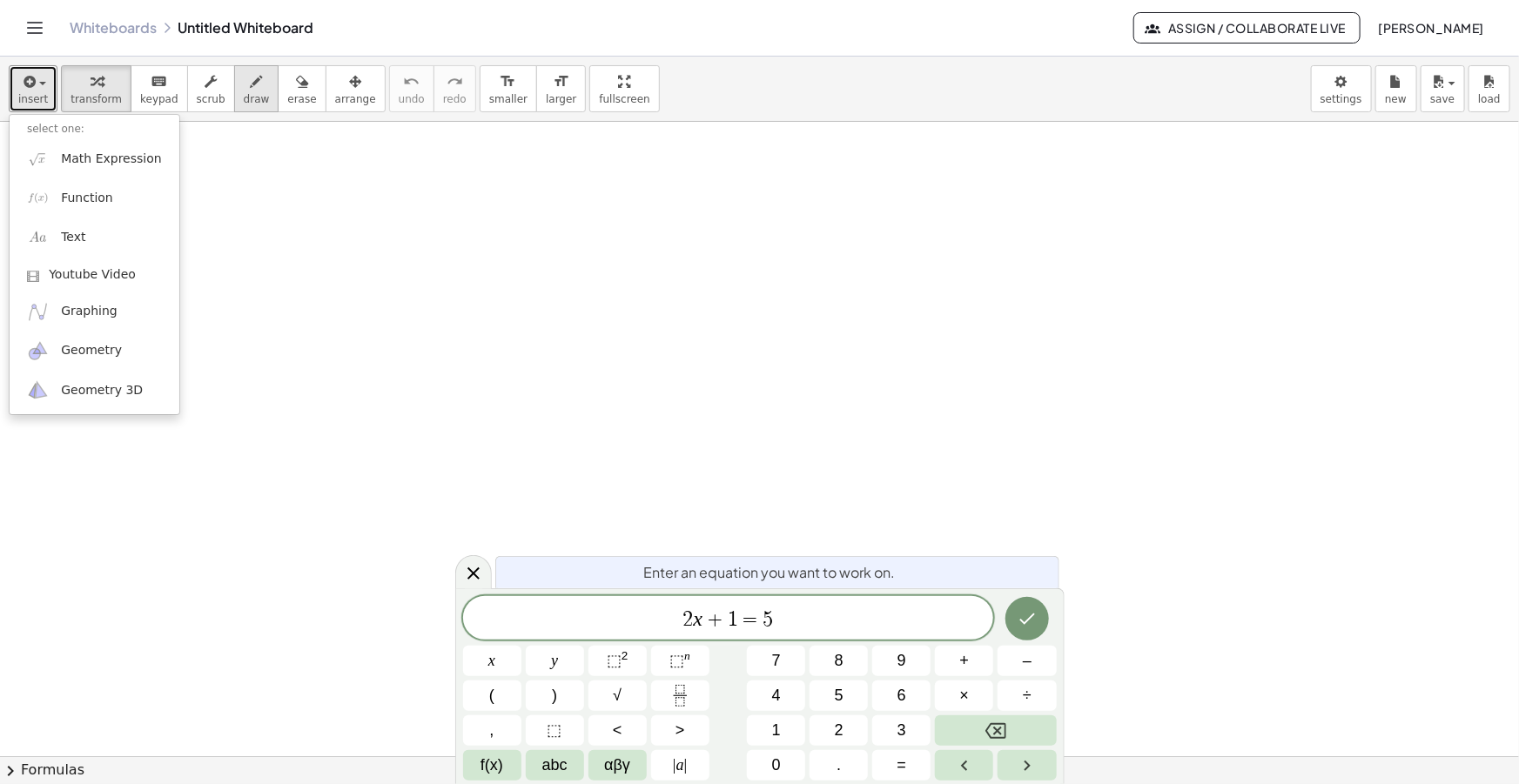
click at [244, 88] on div "button" at bounding box center [257, 81] width 27 height 21
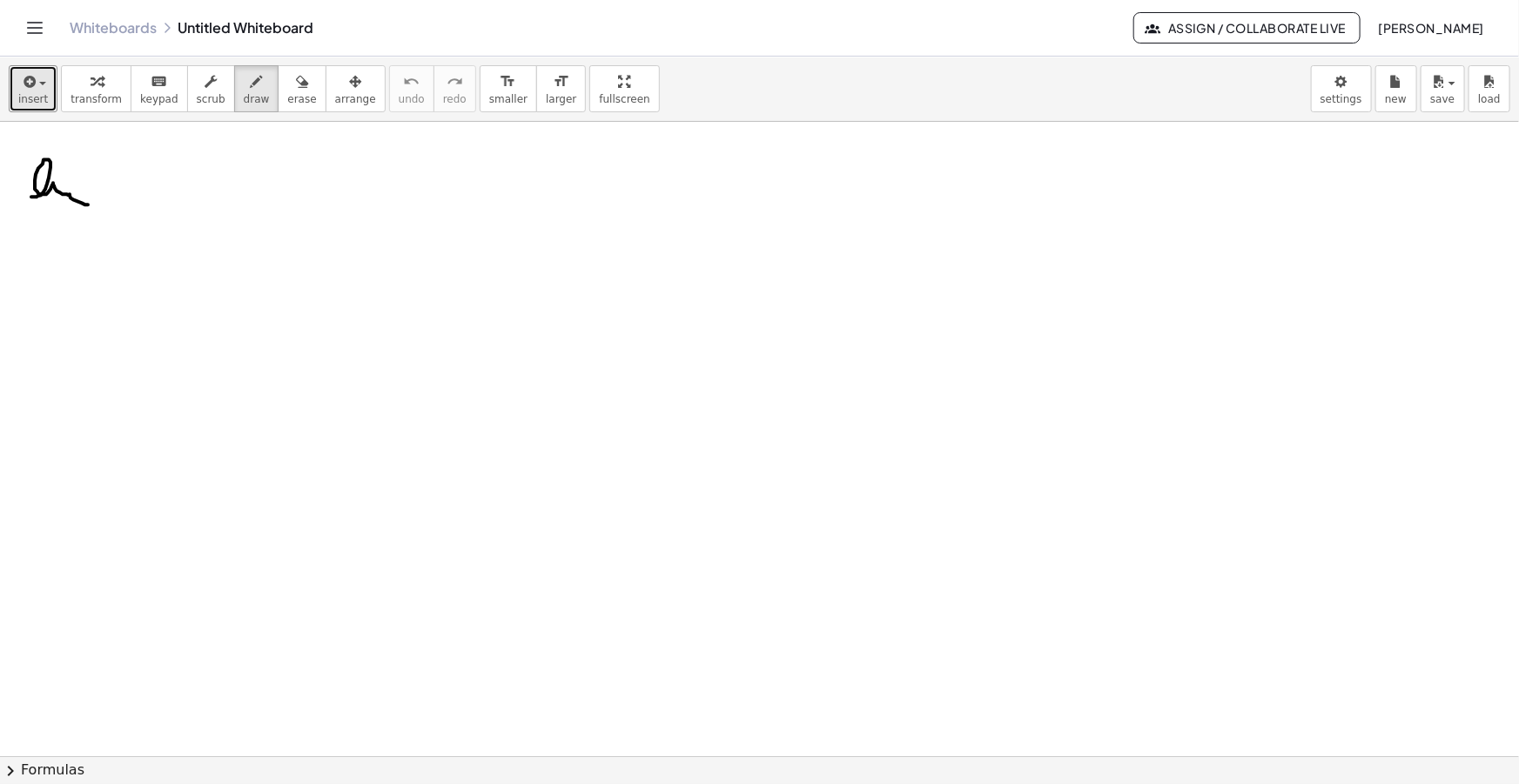
drag, startPoint x: 37, startPoint y: 197, endPoint x: 98, endPoint y: 197, distance: 61.0
drag, startPoint x: 33, startPoint y: 214, endPoint x: 38, endPoint y: 229, distance: 15.8
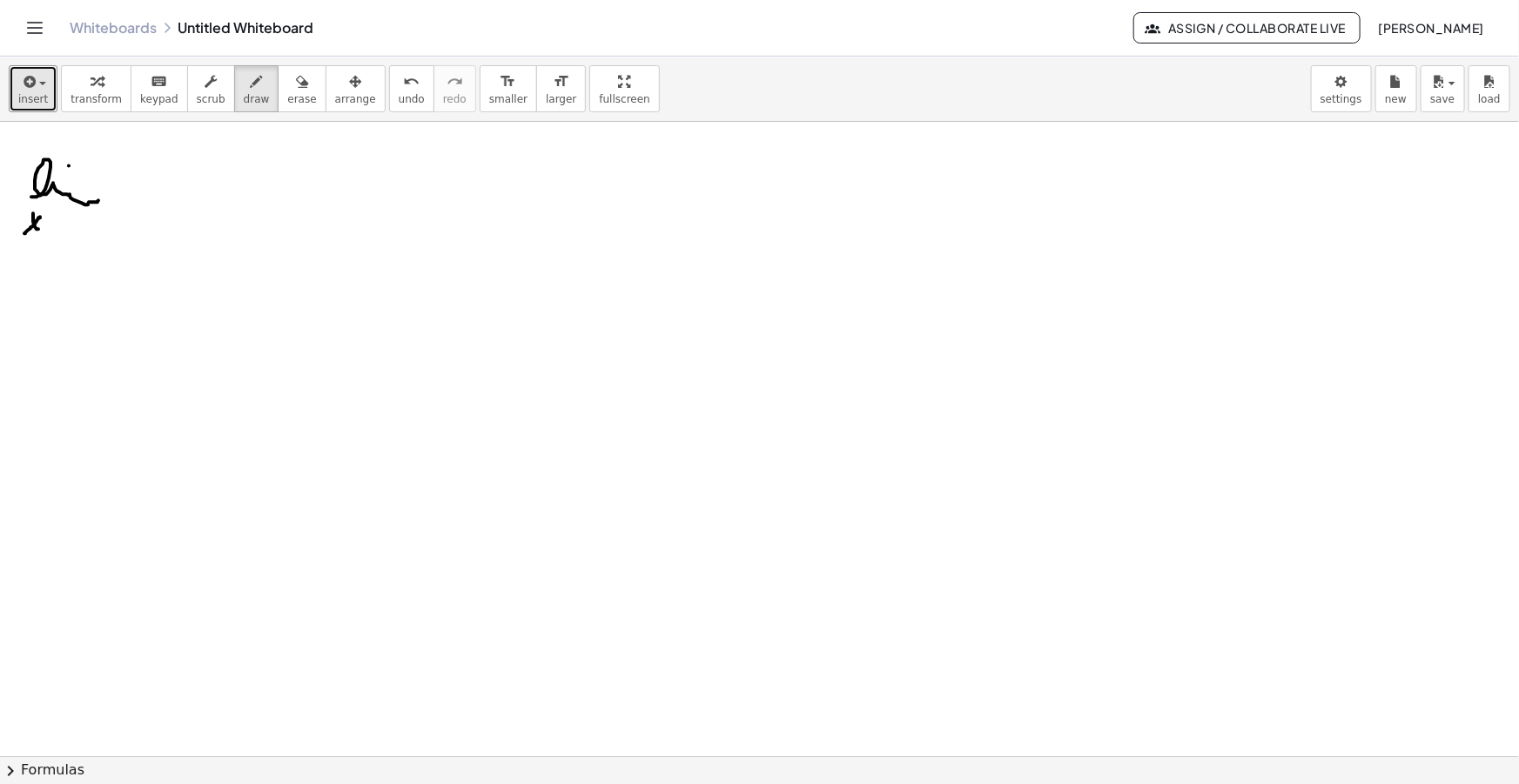
drag, startPoint x: 25, startPoint y: 234, endPoint x: 45, endPoint y: 218, distance: 25.6
drag, startPoint x: 54, startPoint y: 223, endPoint x: 65, endPoint y: 230, distance: 13.0
drag, startPoint x: 82, startPoint y: 215, endPoint x: 78, endPoint y: 235, distance: 20.4
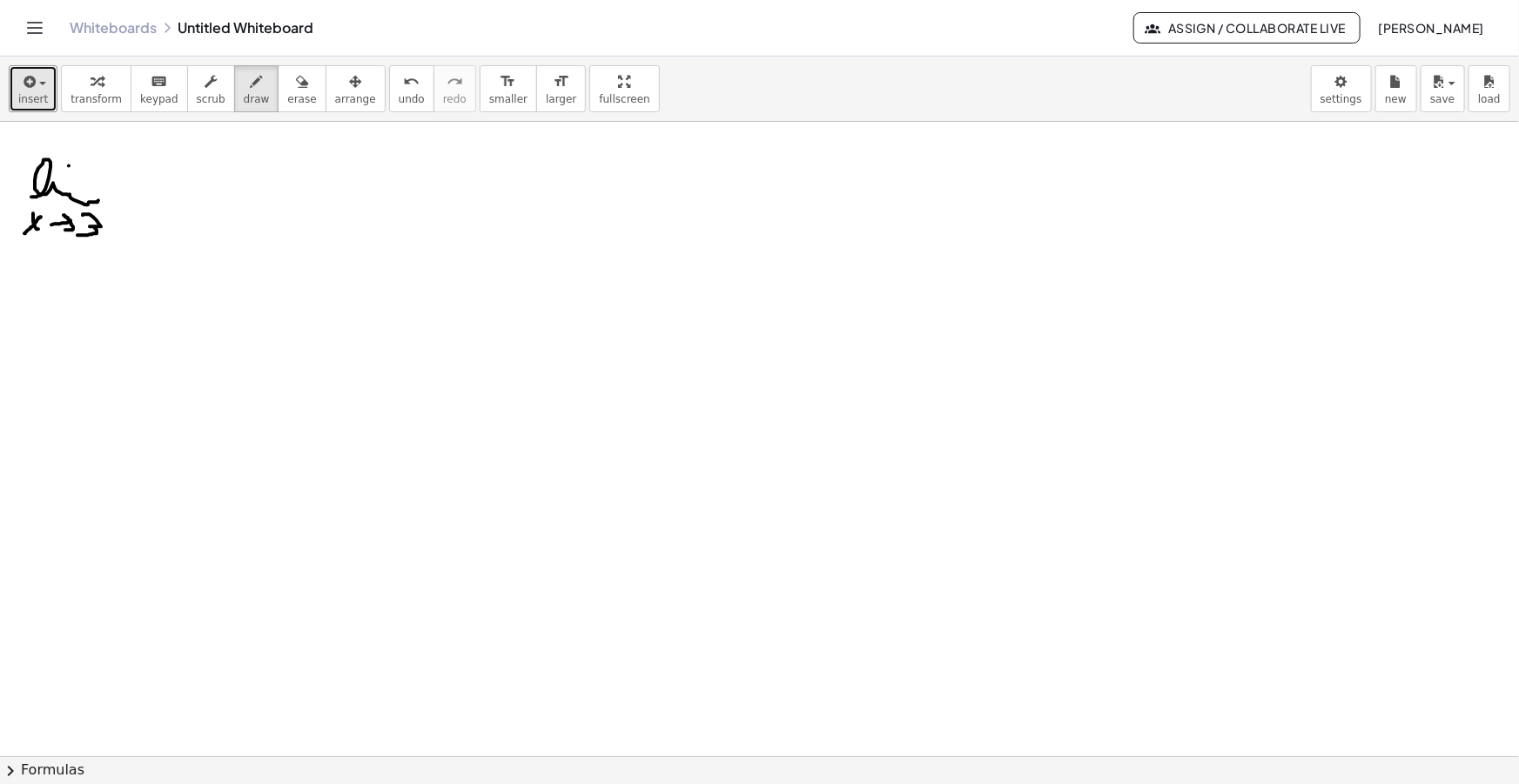
click at [26, 96] on span "insert" at bounding box center [33, 99] width 29 height 12
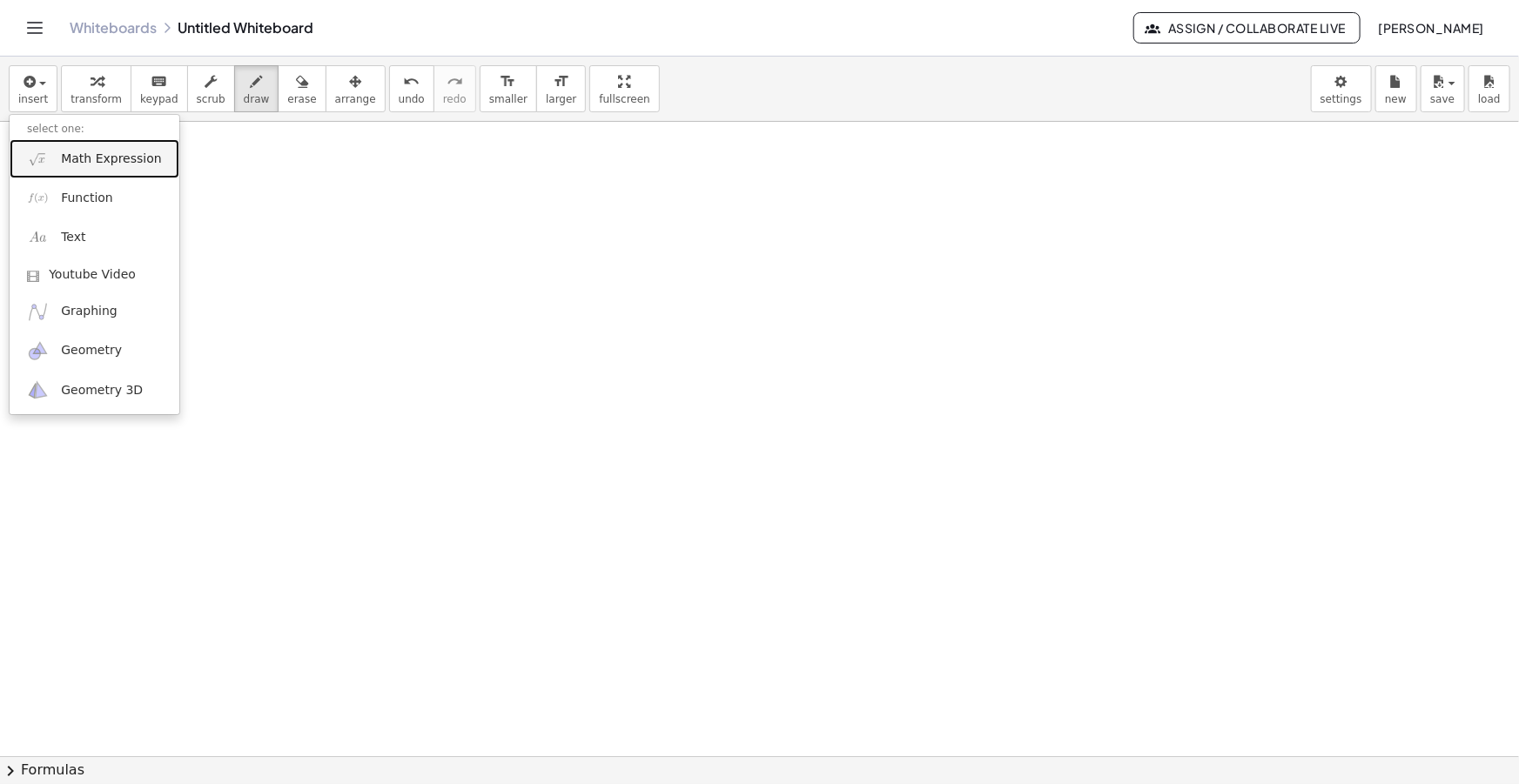
click at [60, 154] on link "Math Expression" at bounding box center [93, 158] width 169 height 39
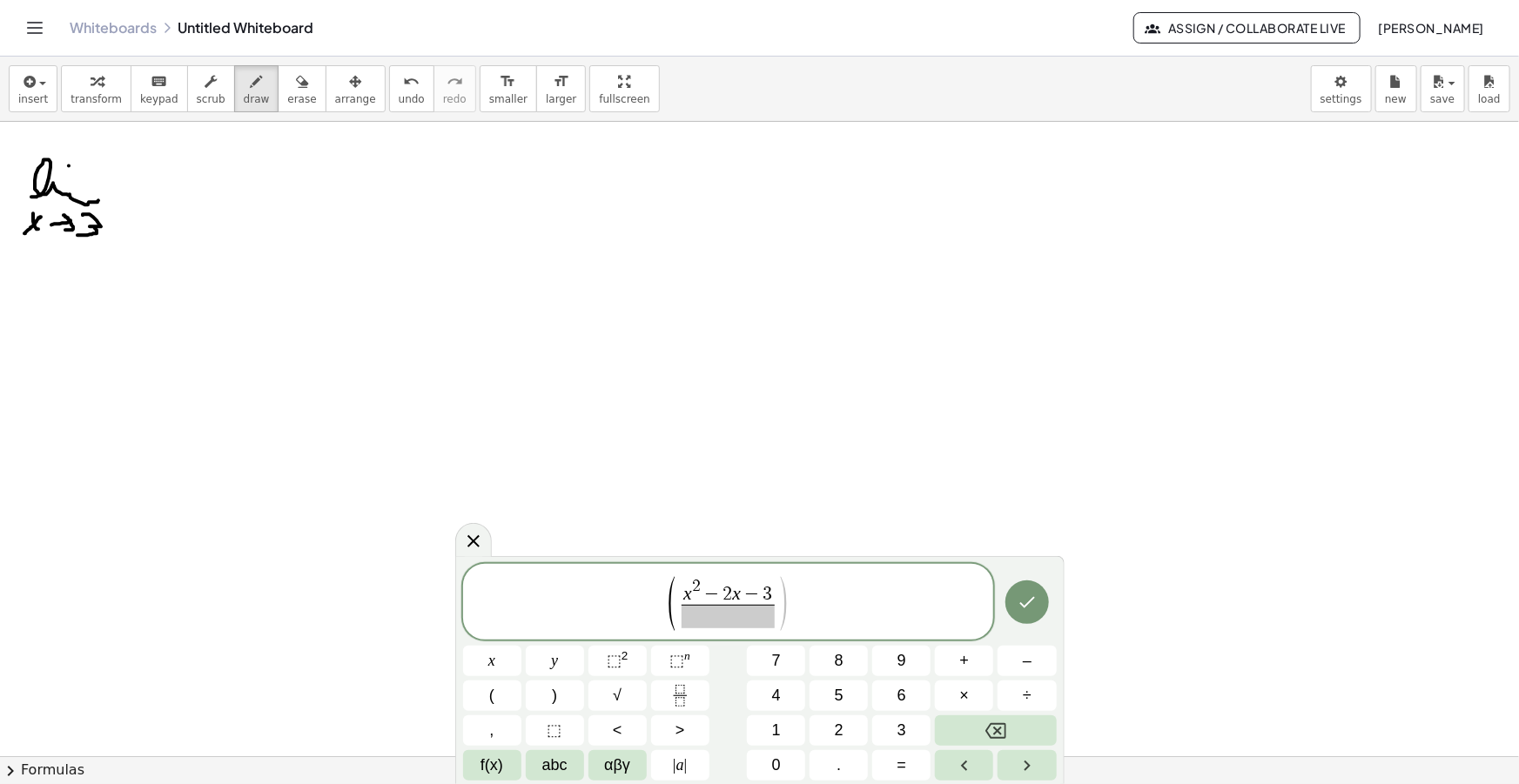
click at [735, 617] on span at bounding box center [728, 616] width 93 height 24
drag, startPoint x: 761, startPoint y: 607, endPoint x: 679, endPoint y: 600, distance: 82.3
click at [679, 600] on span "( x 2 − 2 x − 3 4 x − 1 2 ​ )" at bounding box center [714, 603] width 123 height 54
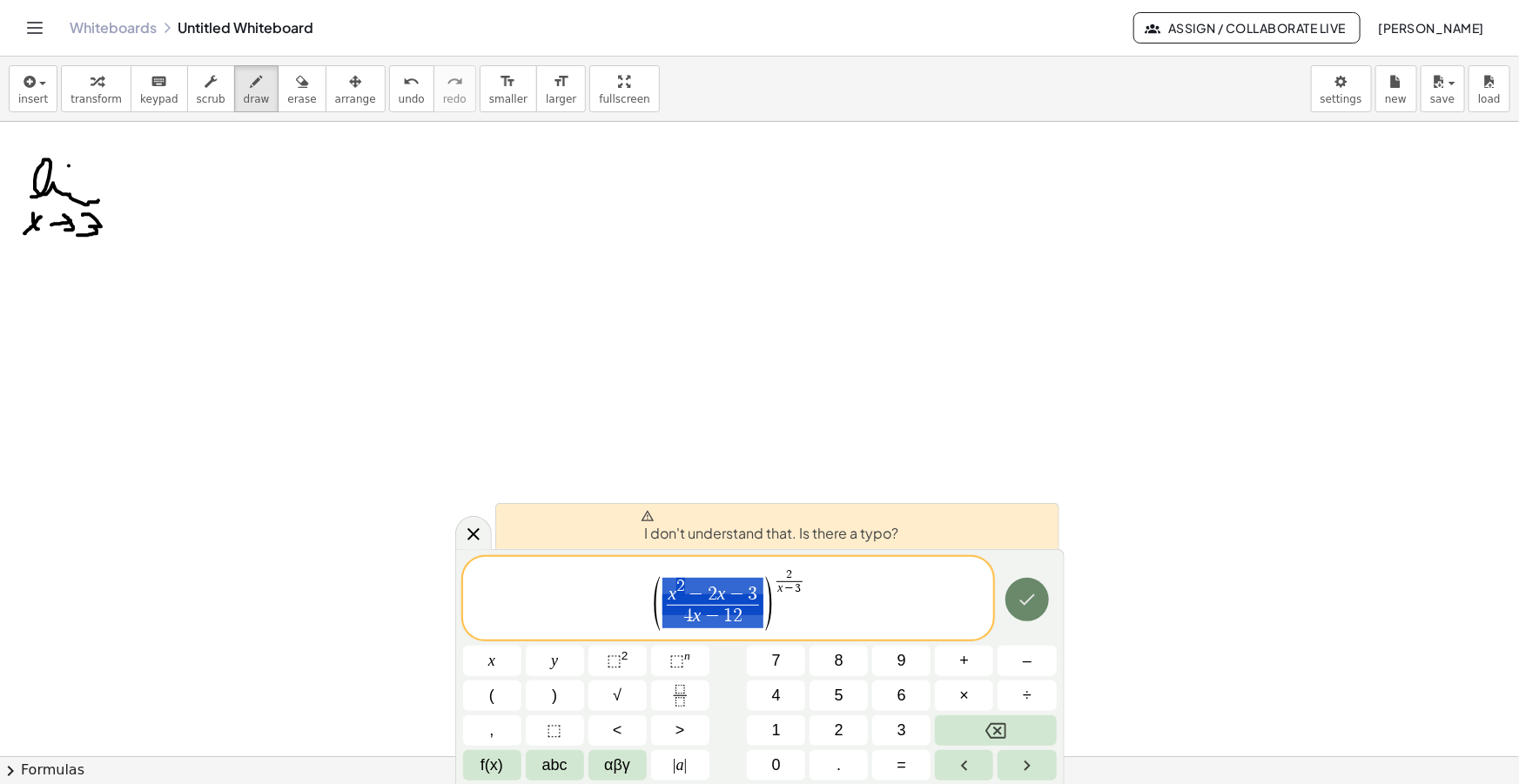
click at [1013, 607] on button "Done" at bounding box center [1027, 600] width 44 height 44
click at [779, 610] on span "( x 2 − 2 x − 3 4 x − 1 2 ​ ) ​ 2 x − 3 ​" at bounding box center [729, 600] width 531 height 64
click at [749, 620] on span "4 x − 1 2" at bounding box center [714, 616] width 93 height 24
click at [803, 588] on span "2 x − 3 ​ ​" at bounding box center [789, 582] width 30 height 27
drag, startPoint x: 749, startPoint y: 614, endPoint x: 671, endPoint y: 594, distance: 80.5
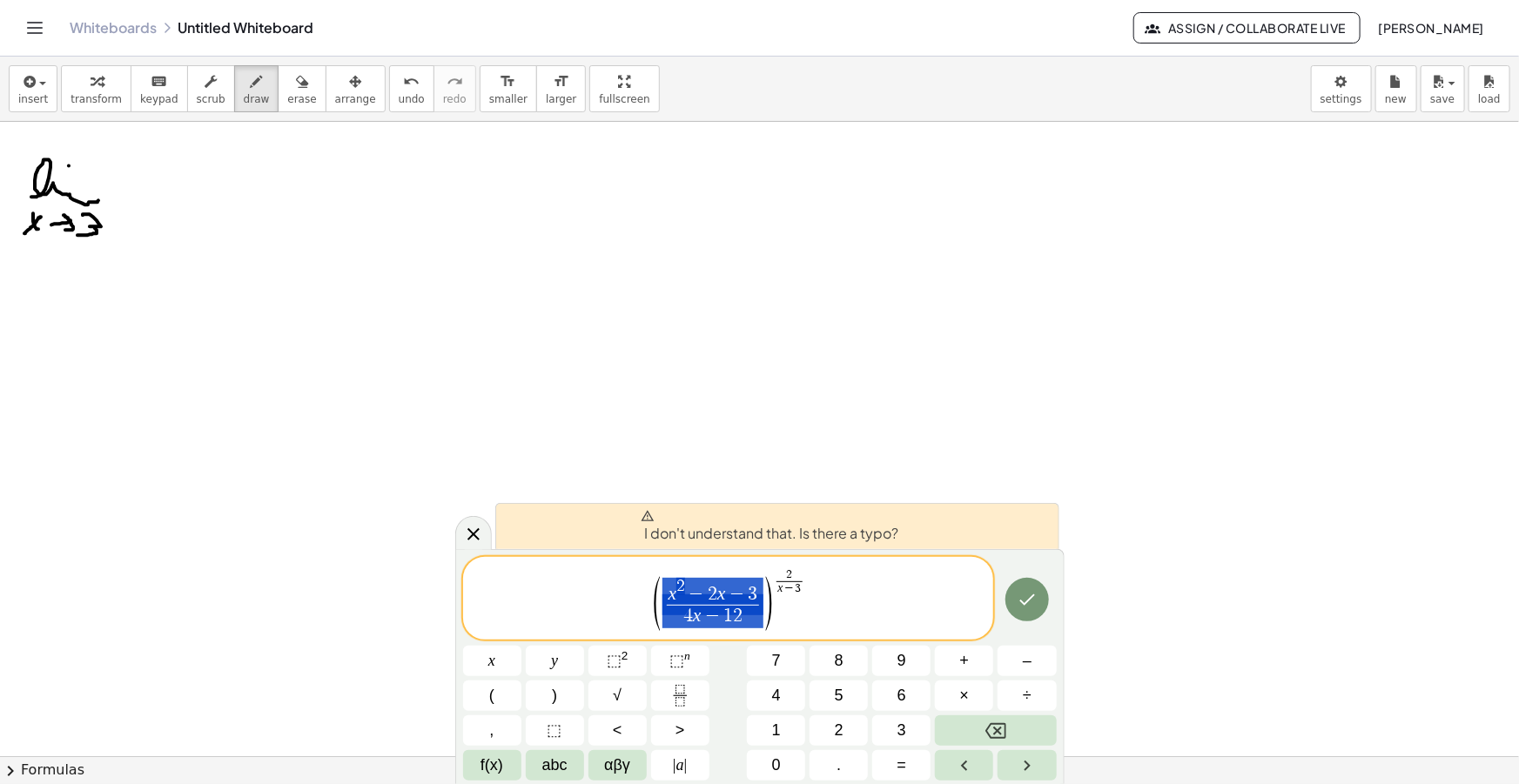
click at [814, 591] on span "( x 2 − 2 x − 3 4 x − 1 2 ​ ) 2 x − 3 ​" at bounding box center [729, 600] width 531 height 64
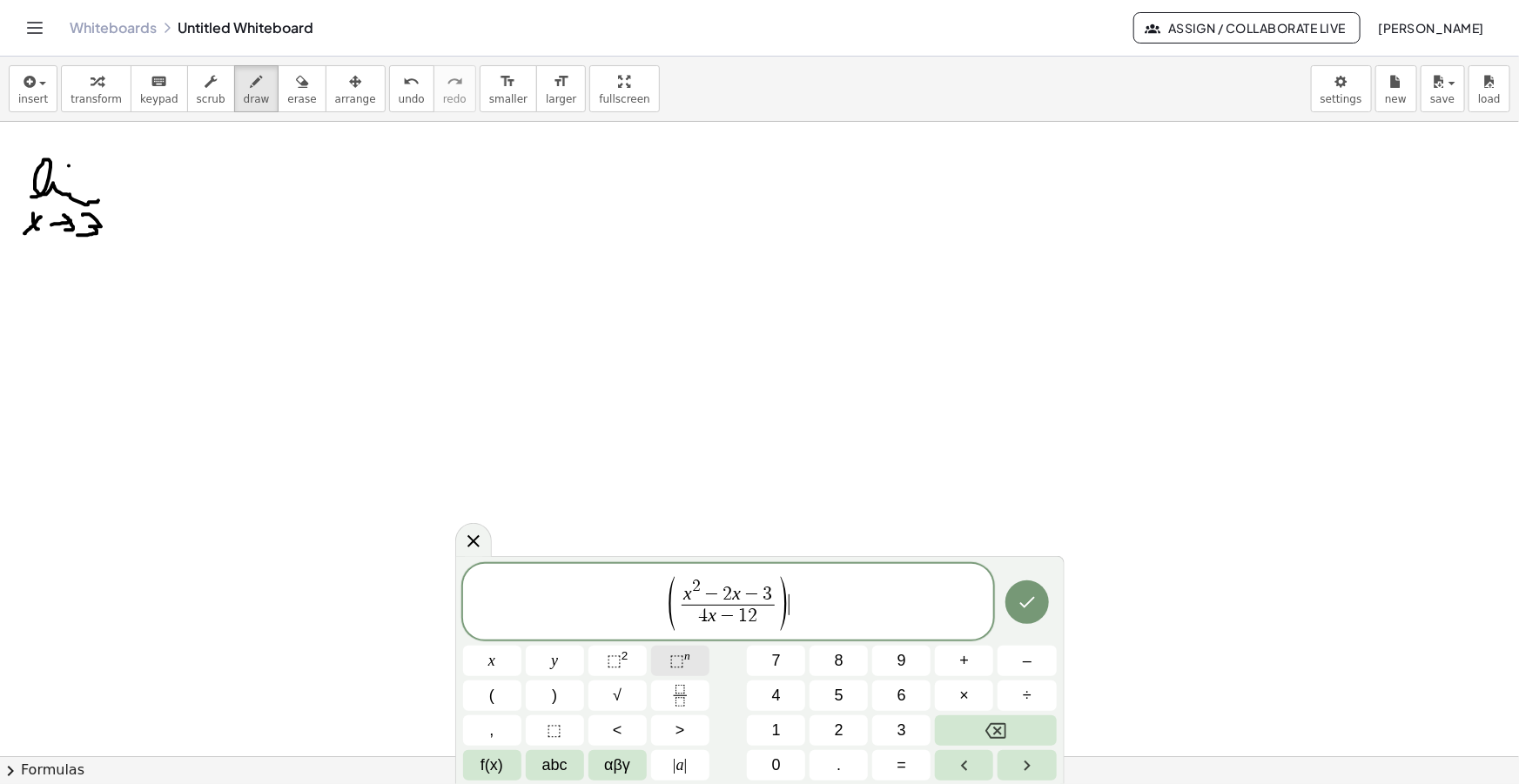
click at [694, 669] on button "⬚ n" at bounding box center [681, 660] width 59 height 30
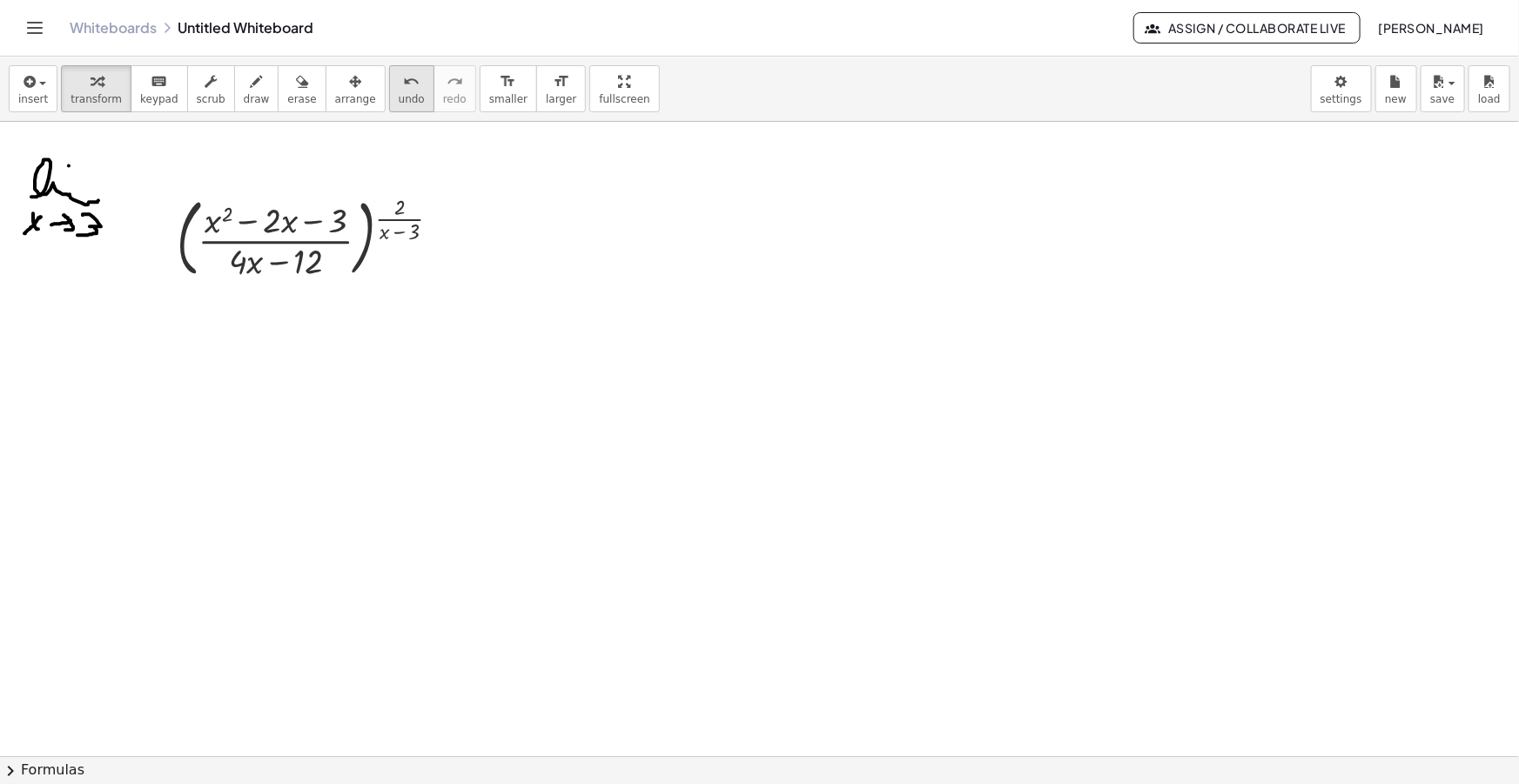
click at [389, 94] on button "undo undo" at bounding box center [411, 88] width 45 height 47
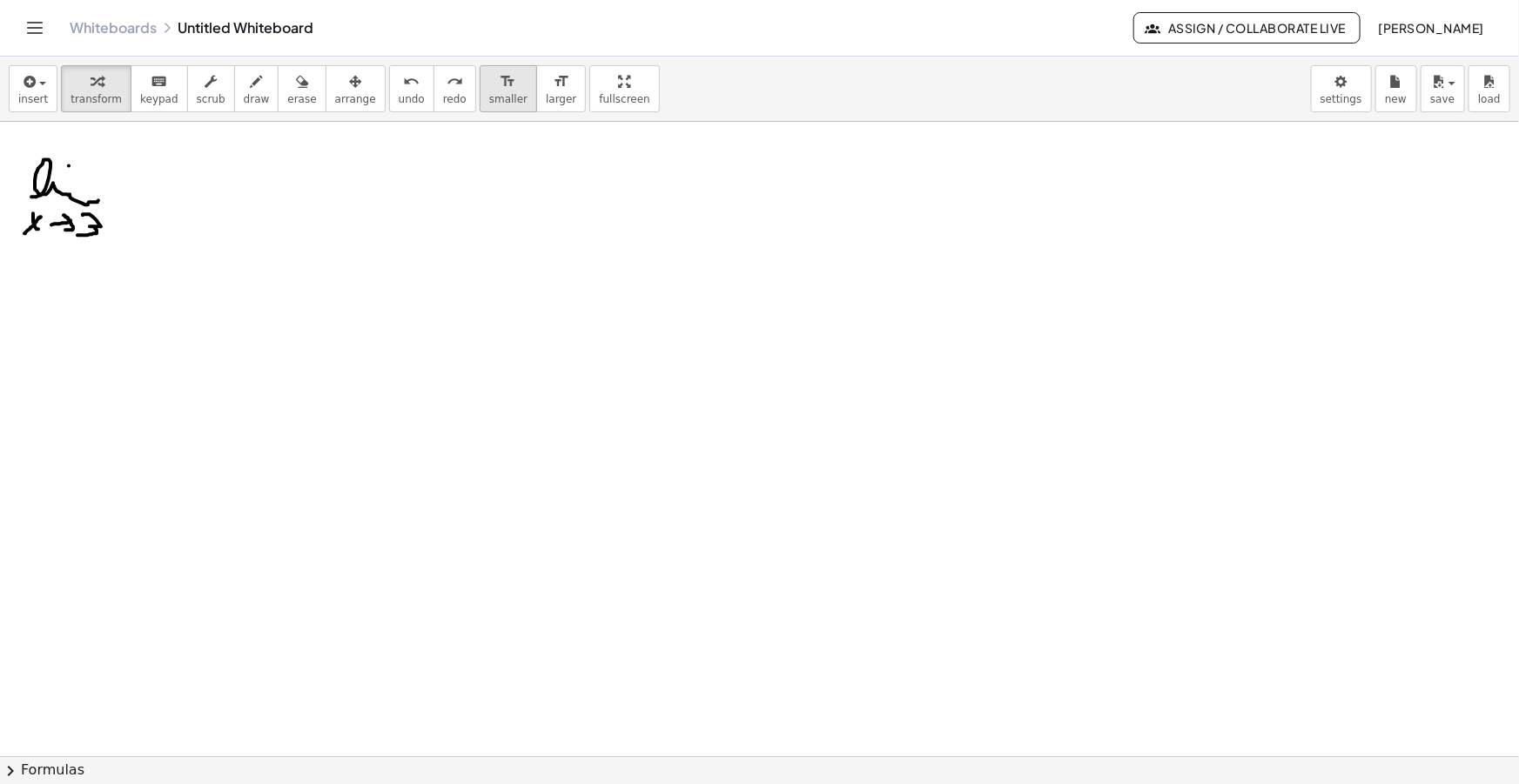
click at [482, 106] on button "format_size smaller" at bounding box center [508, 88] width 58 height 47
click at [443, 103] on span "redo" at bounding box center [455, 99] width 24 height 12
click at [499, 89] on icon "format_size" at bounding box center [508, 82] width 16 height 21
click at [349, 90] on icon "button" at bounding box center [355, 82] width 12 height 21
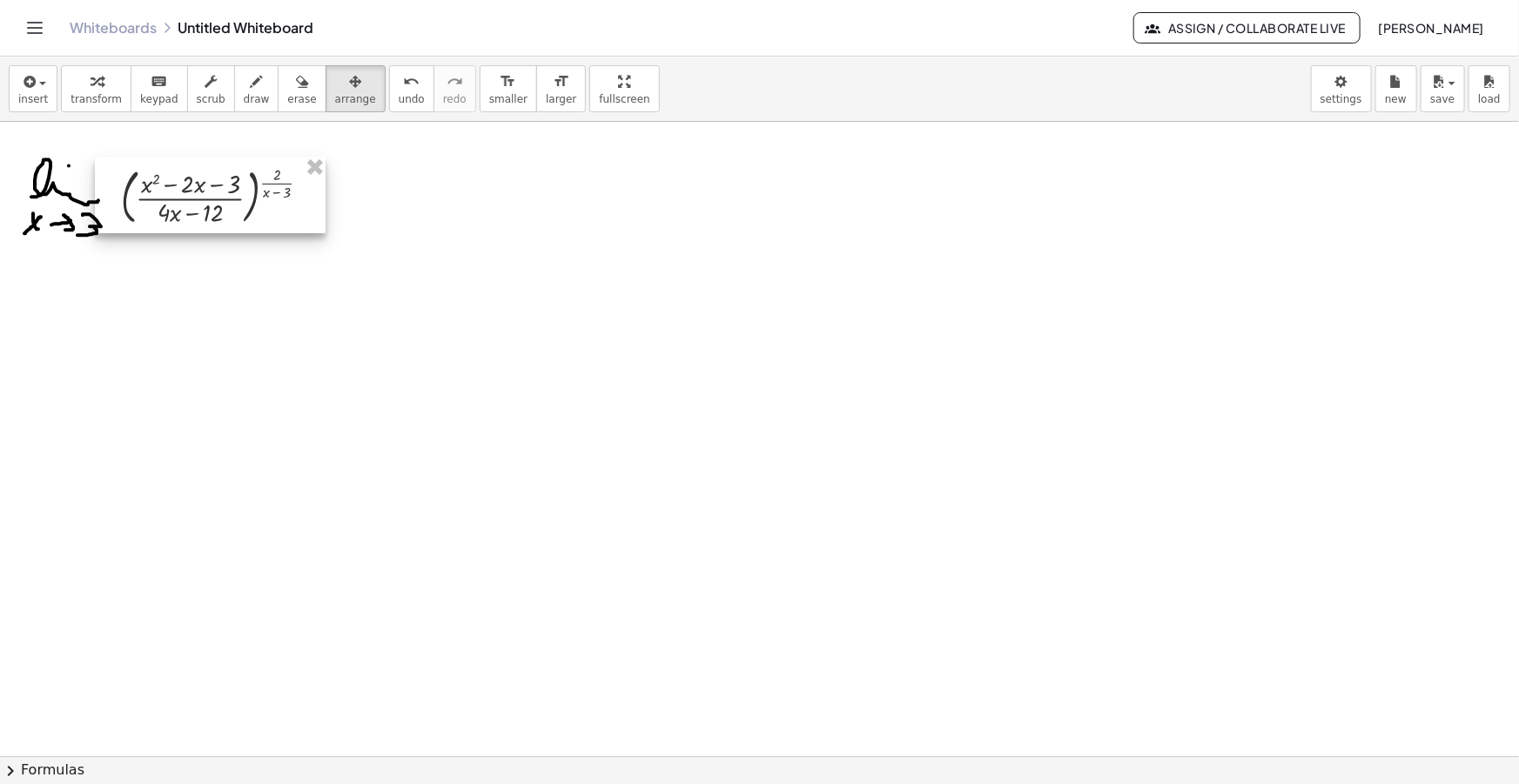
drag, startPoint x: 277, startPoint y: 209, endPoint x: 220, endPoint y: 179, distance: 64.4
click at [220, 183] on div at bounding box center [211, 195] width 231 height 77
click at [244, 97] on span "draw" at bounding box center [257, 99] width 27 height 12
drag, startPoint x: 347, startPoint y: 191, endPoint x: 410, endPoint y: 191, distance: 63.0
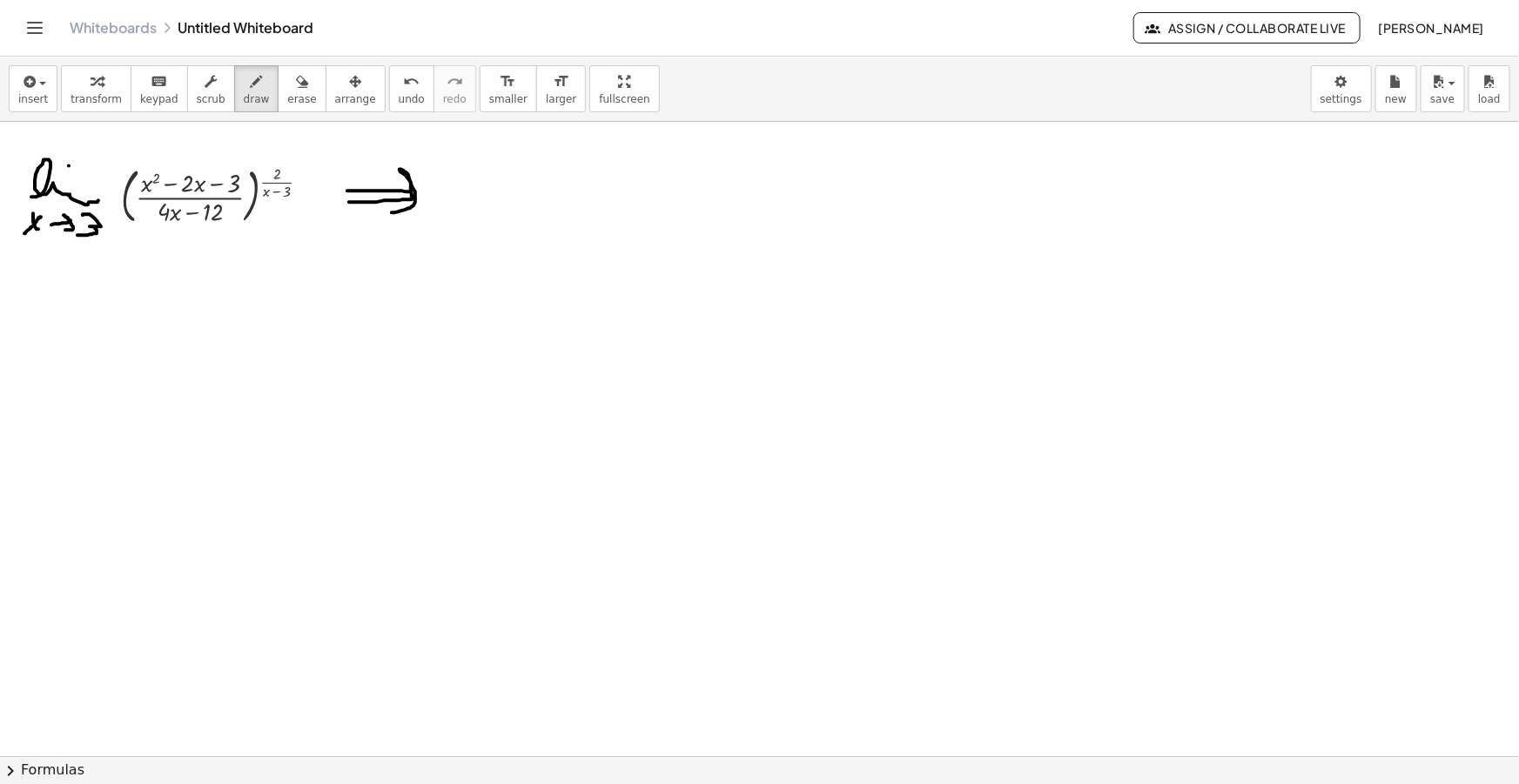
drag, startPoint x: 349, startPoint y: 201, endPoint x: 392, endPoint y: 212, distance: 44.4
drag, startPoint x: 441, startPoint y: 191, endPoint x: 457, endPoint y: 208, distance: 23.3
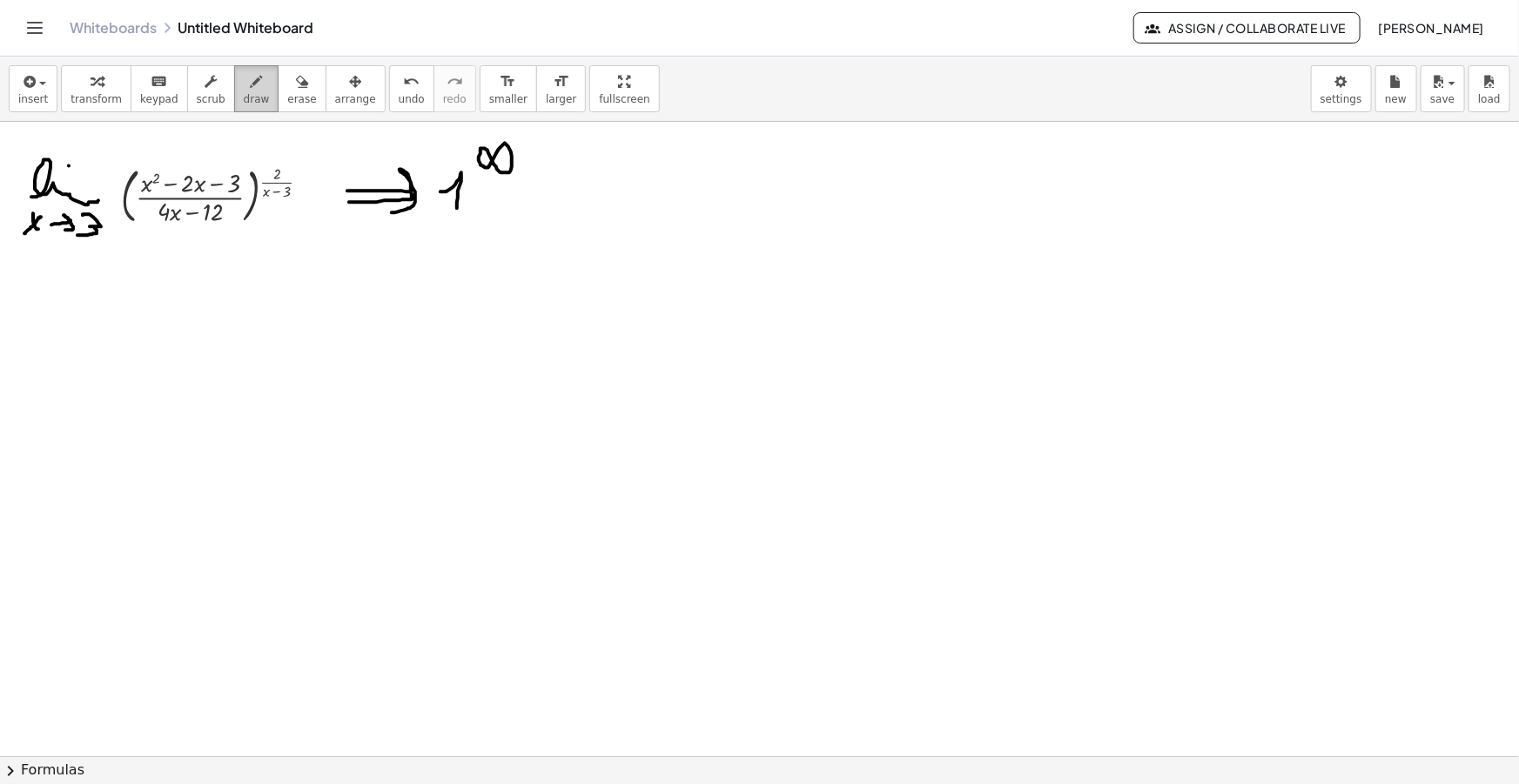
click at [244, 89] on div "button" at bounding box center [257, 81] width 27 height 21
click at [693, 85] on div "insert select one: Math Expression Function Text Youtube Video Graphing Geometr…" at bounding box center [760, 89] width 1519 height 65
click at [244, 95] on span "draw" at bounding box center [257, 99] width 27 height 12
